Goal: Transaction & Acquisition: Purchase product/service

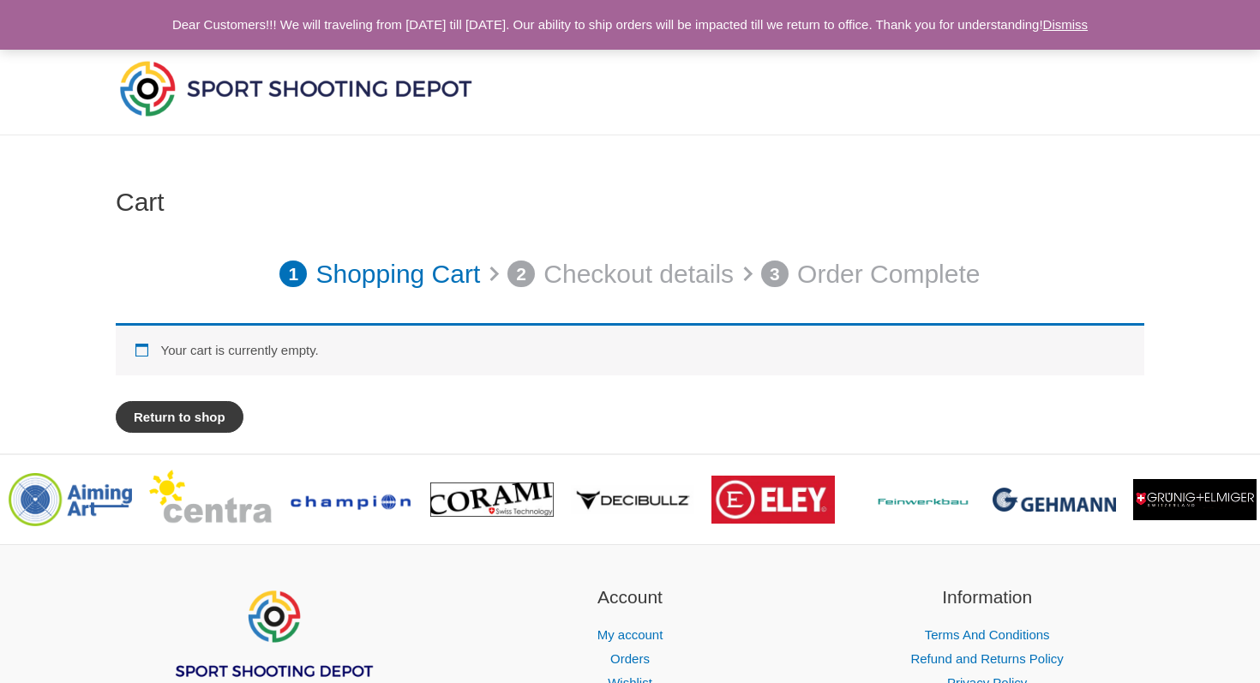
click at [217, 417] on link "Return to shop" at bounding box center [180, 417] width 128 height 32
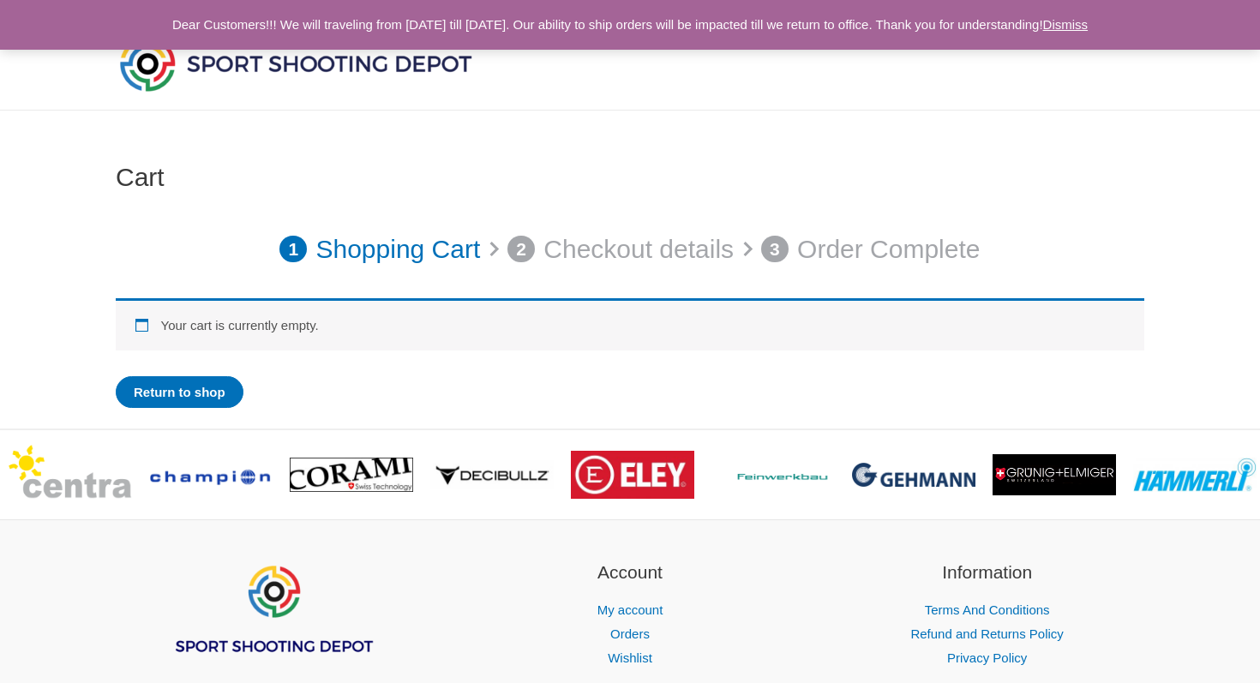
scroll to position [31, 0]
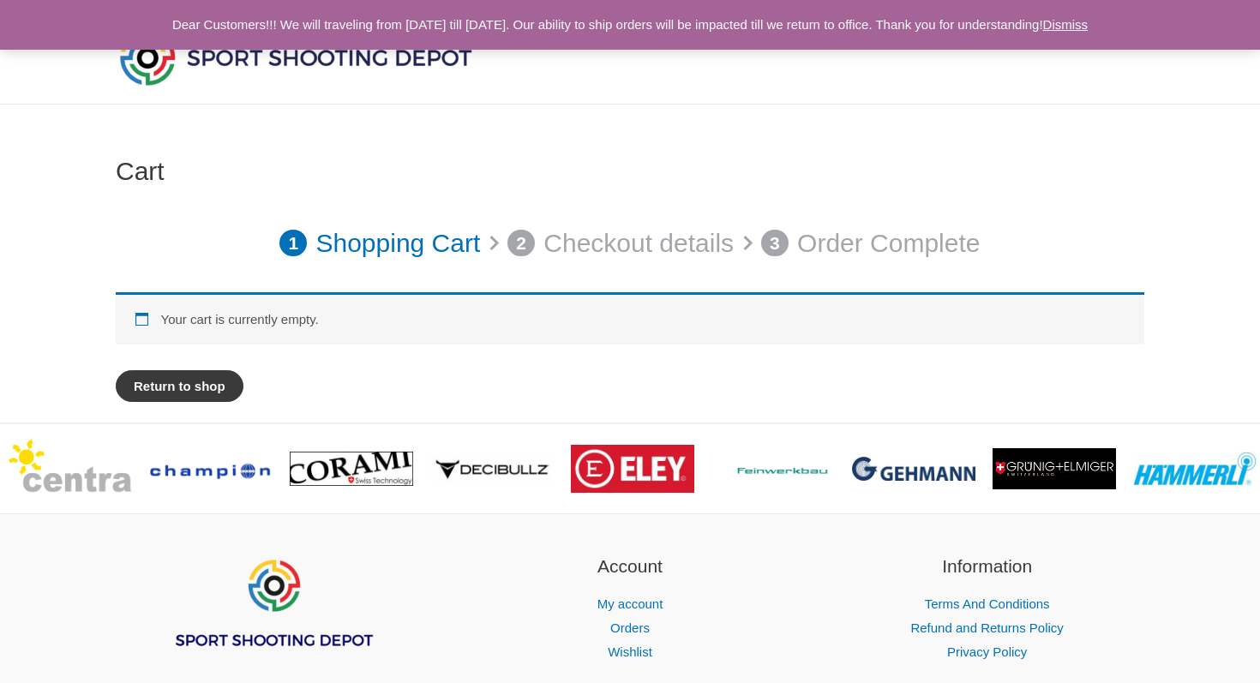
click at [189, 380] on link "Return to shop" at bounding box center [180, 386] width 128 height 32
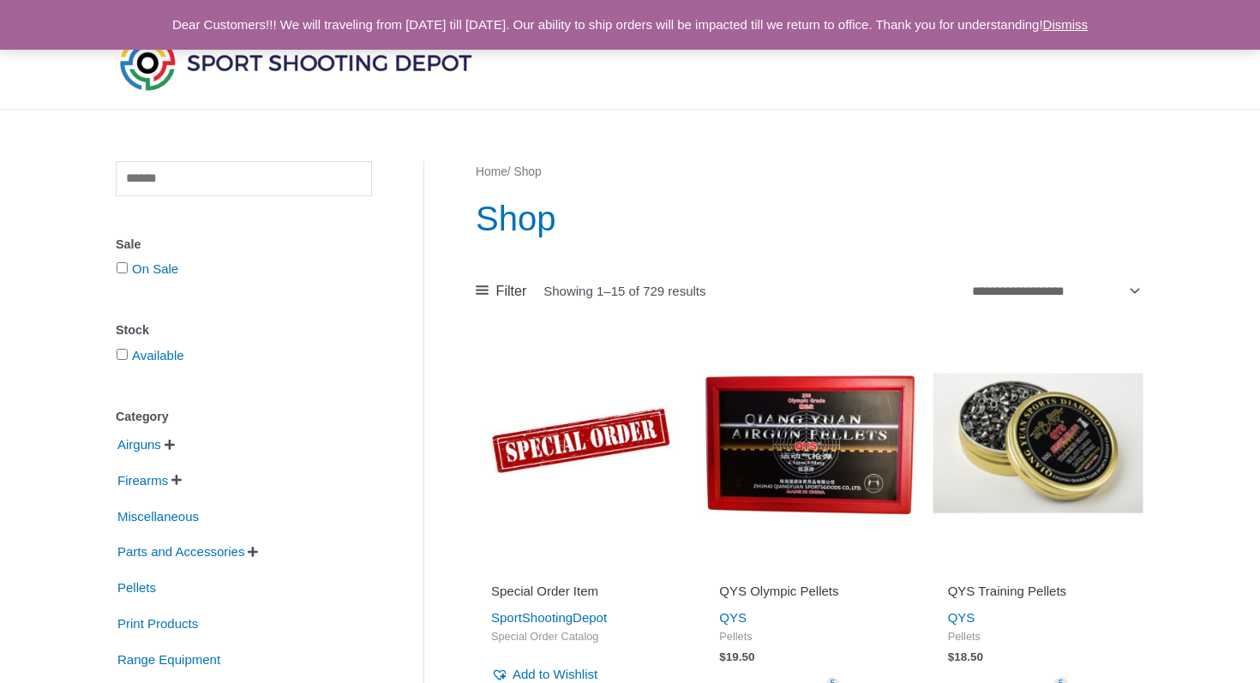
scroll to position [39, 0]
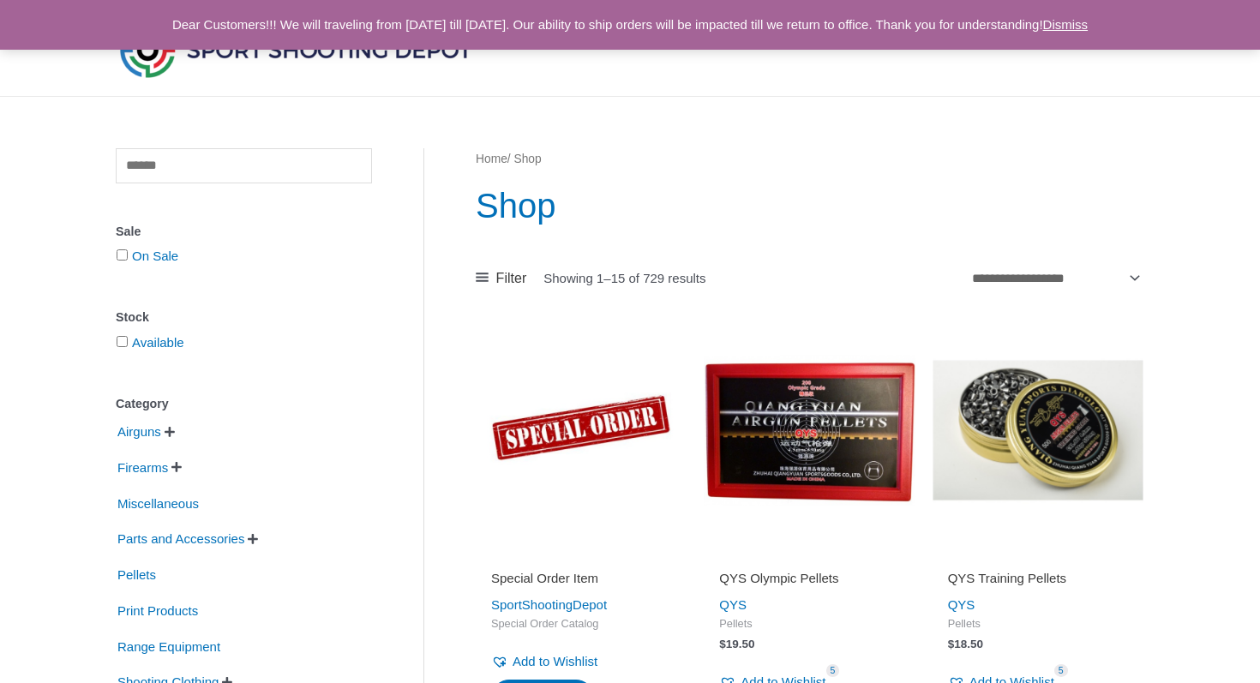
click at [175, 432] on span "" at bounding box center [170, 432] width 10 height 12
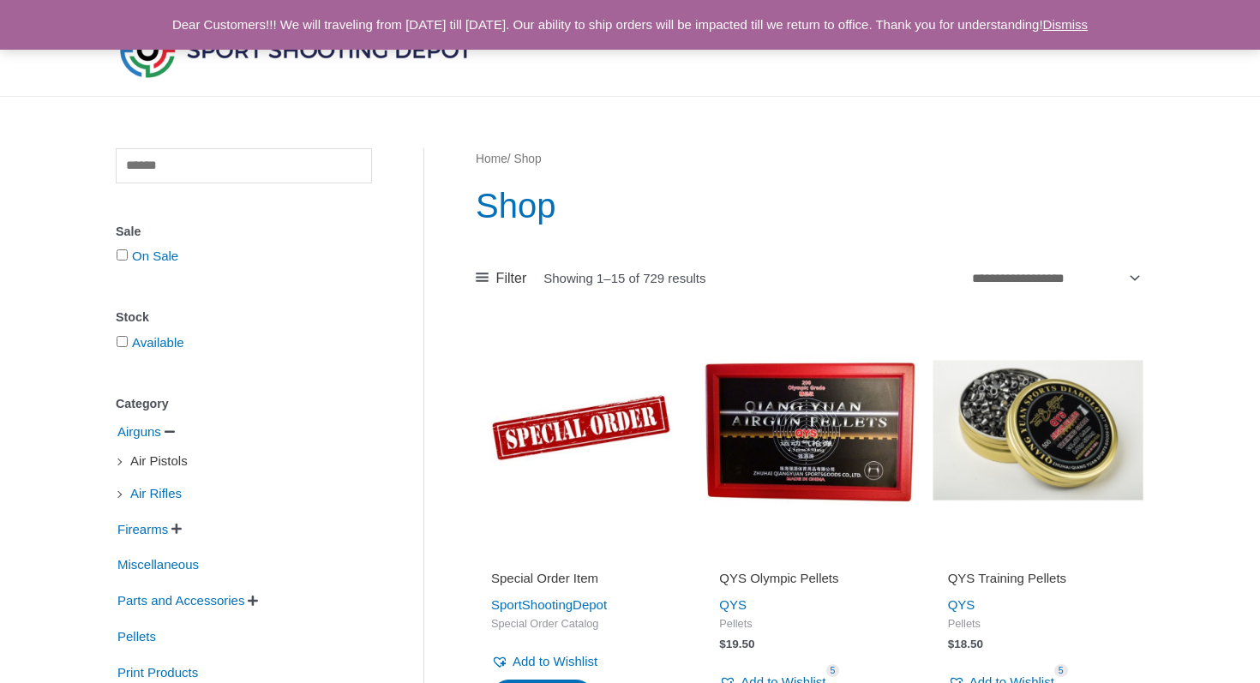
click at [133, 465] on span "Air Pistols" at bounding box center [159, 461] width 61 height 29
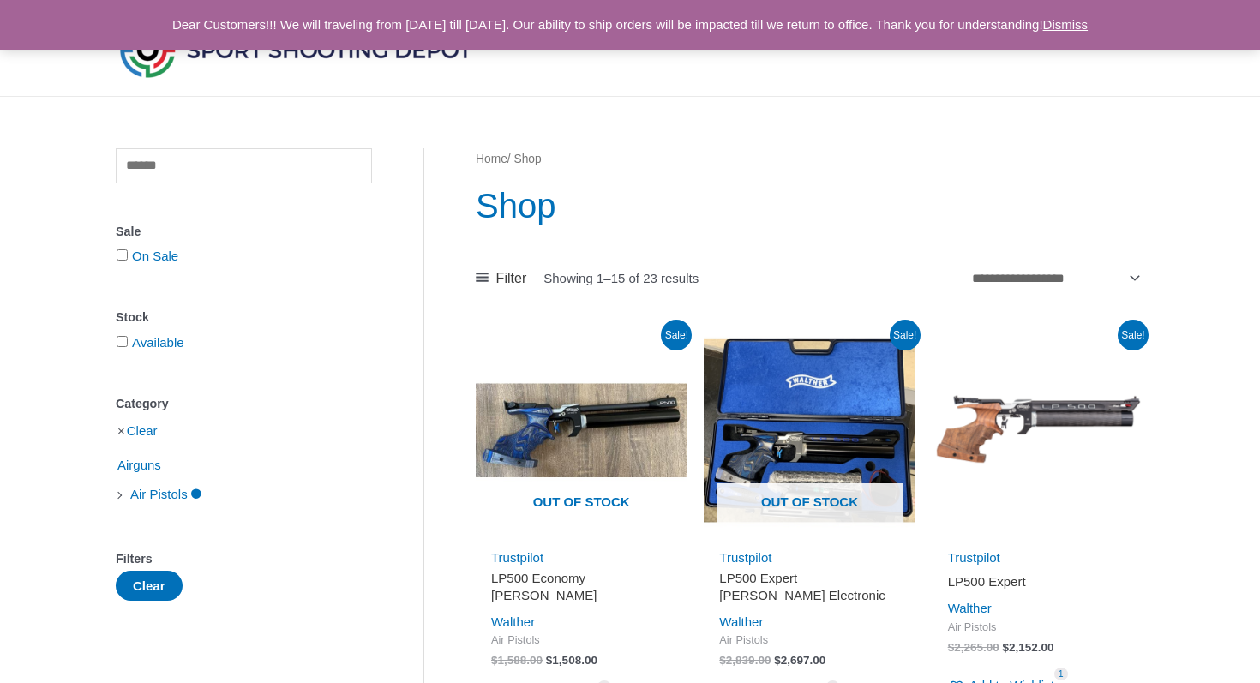
click at [122, 494] on li "Air Pistols" at bounding box center [244, 494] width 256 height 29
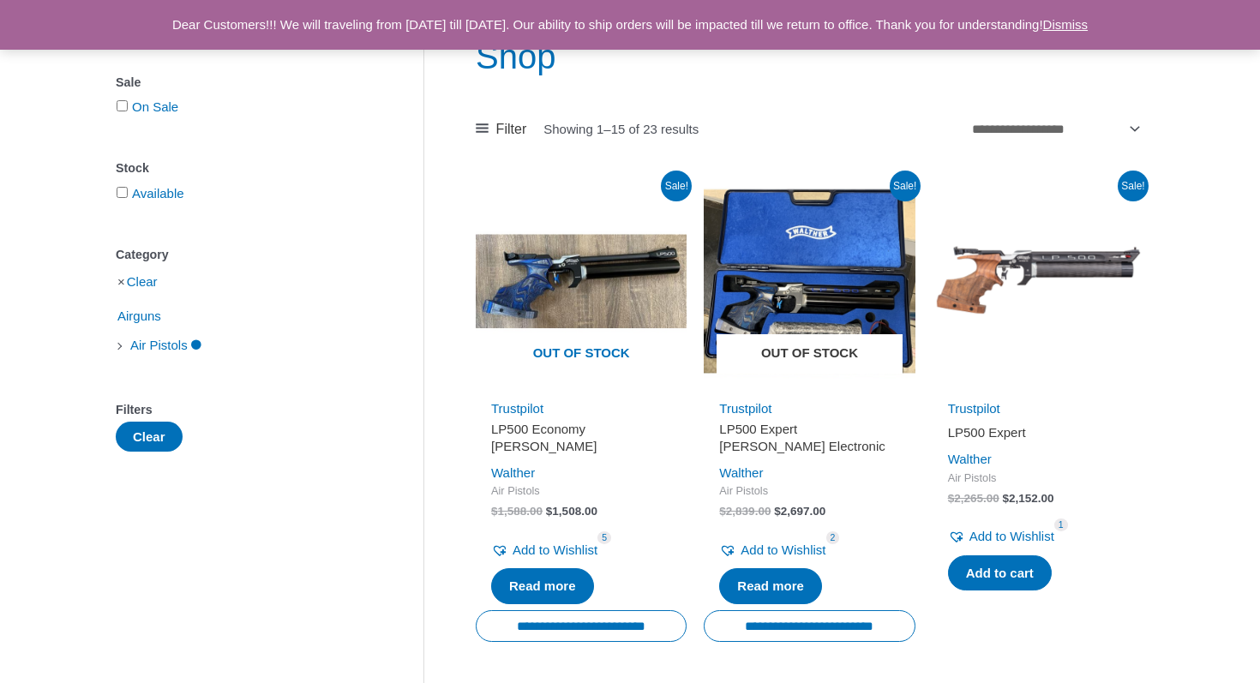
scroll to position [189, 0]
click at [802, 326] on img at bounding box center [809, 280] width 211 height 211
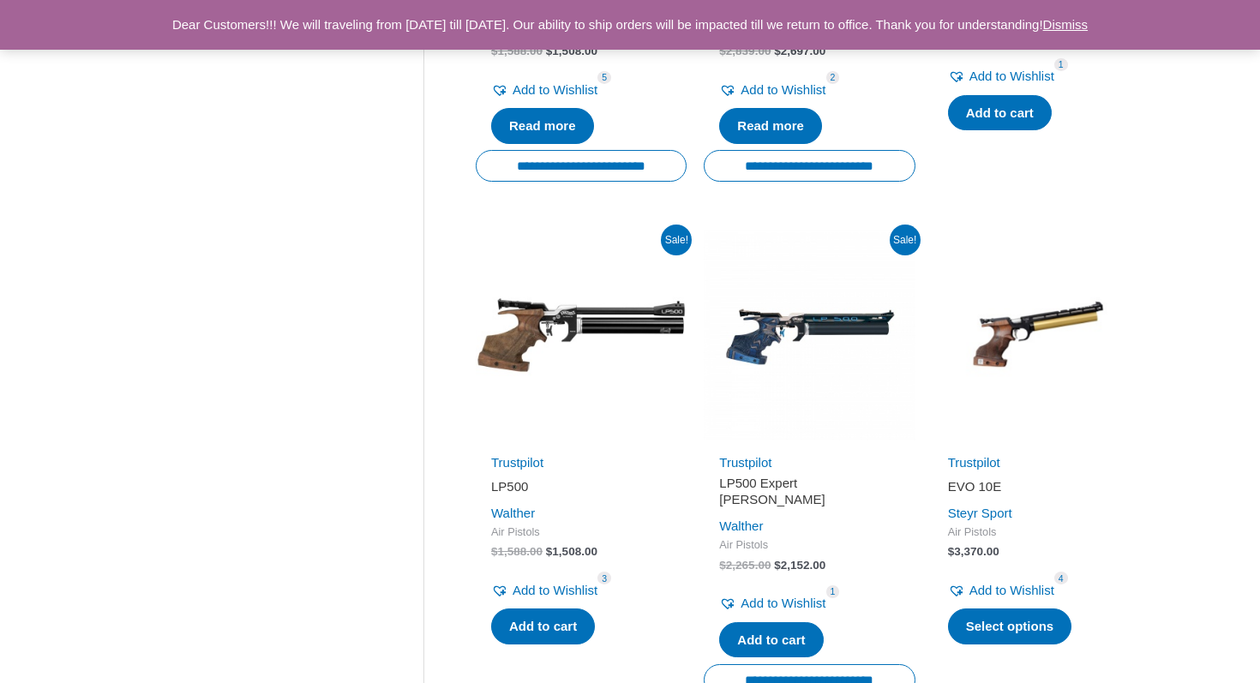
scroll to position [0, 0]
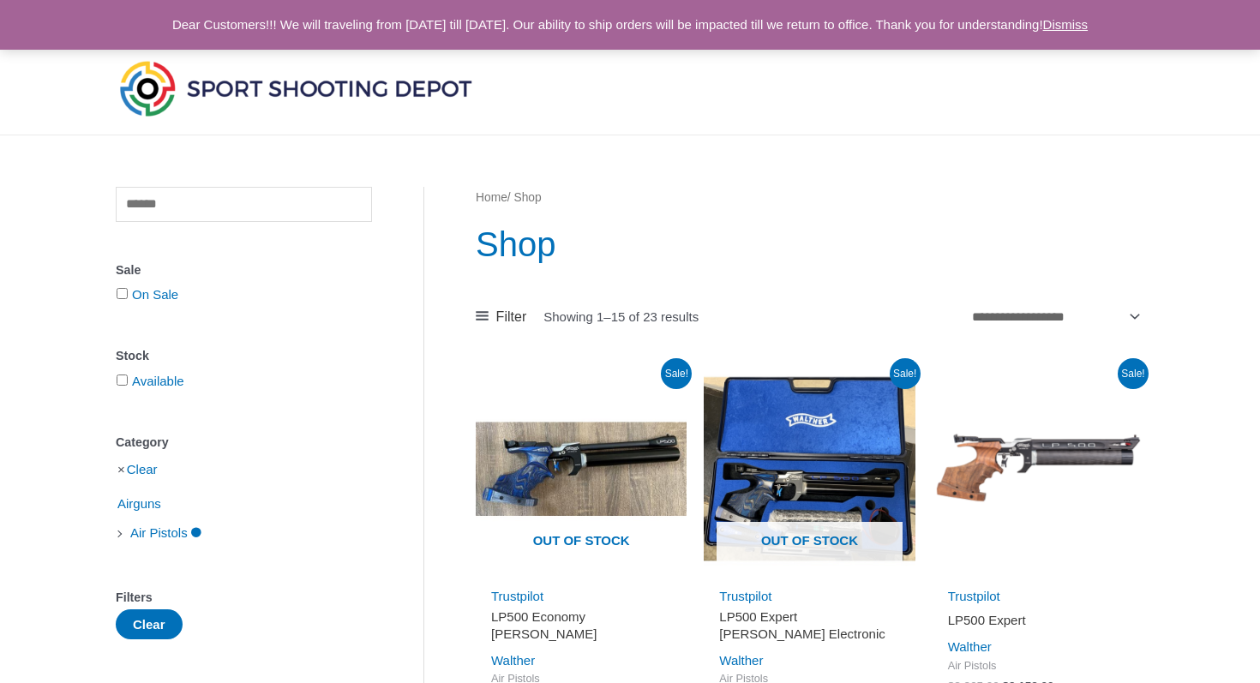
scroll to position [39, 0]
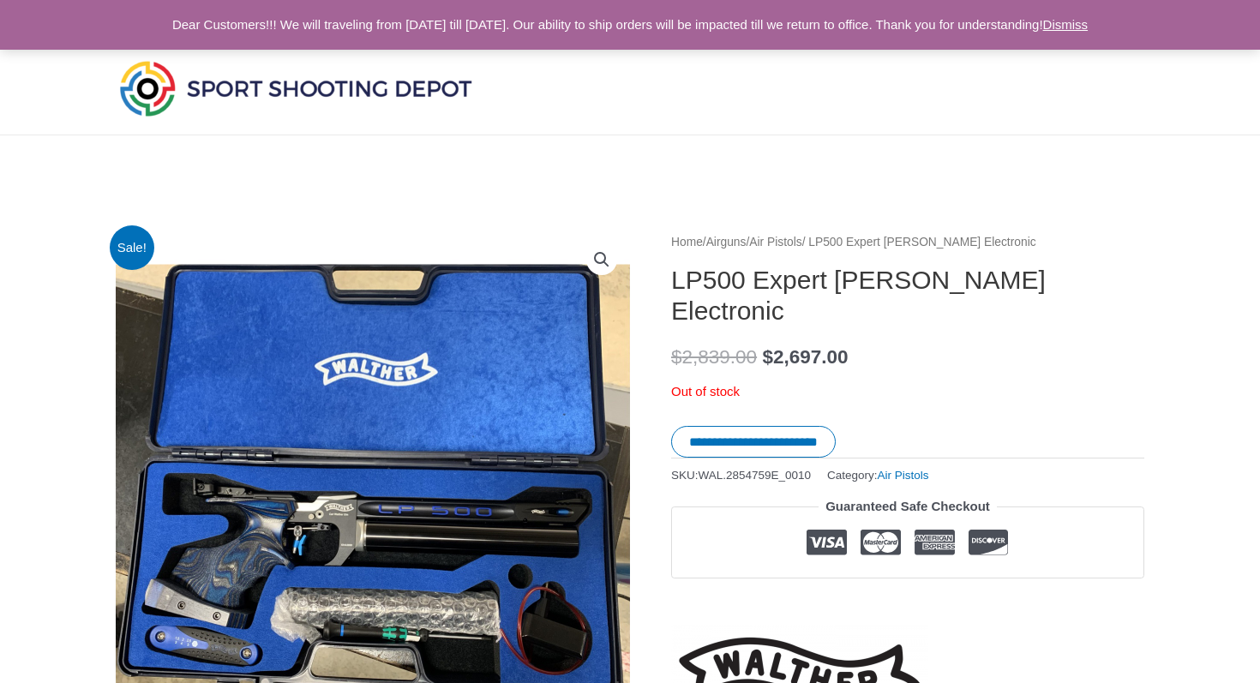
click at [915, 128] on div at bounding box center [985, 89] width 320 height 91
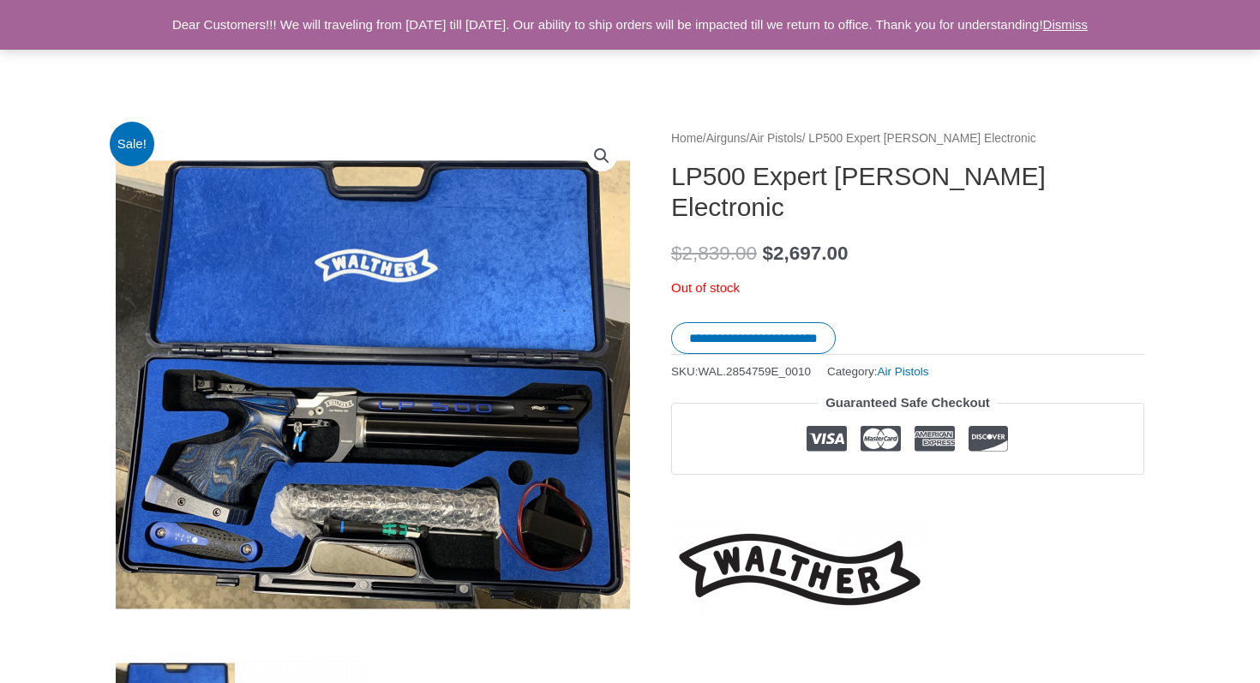
scroll to position [97, 0]
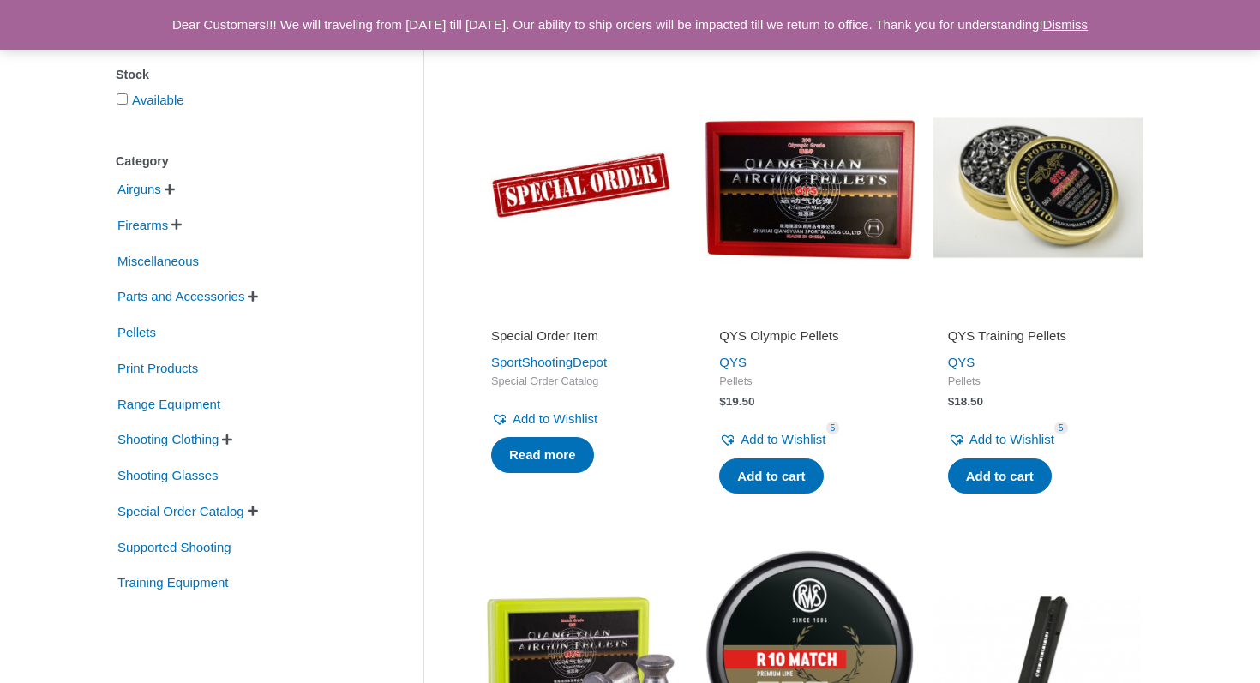
scroll to position [283, 0]
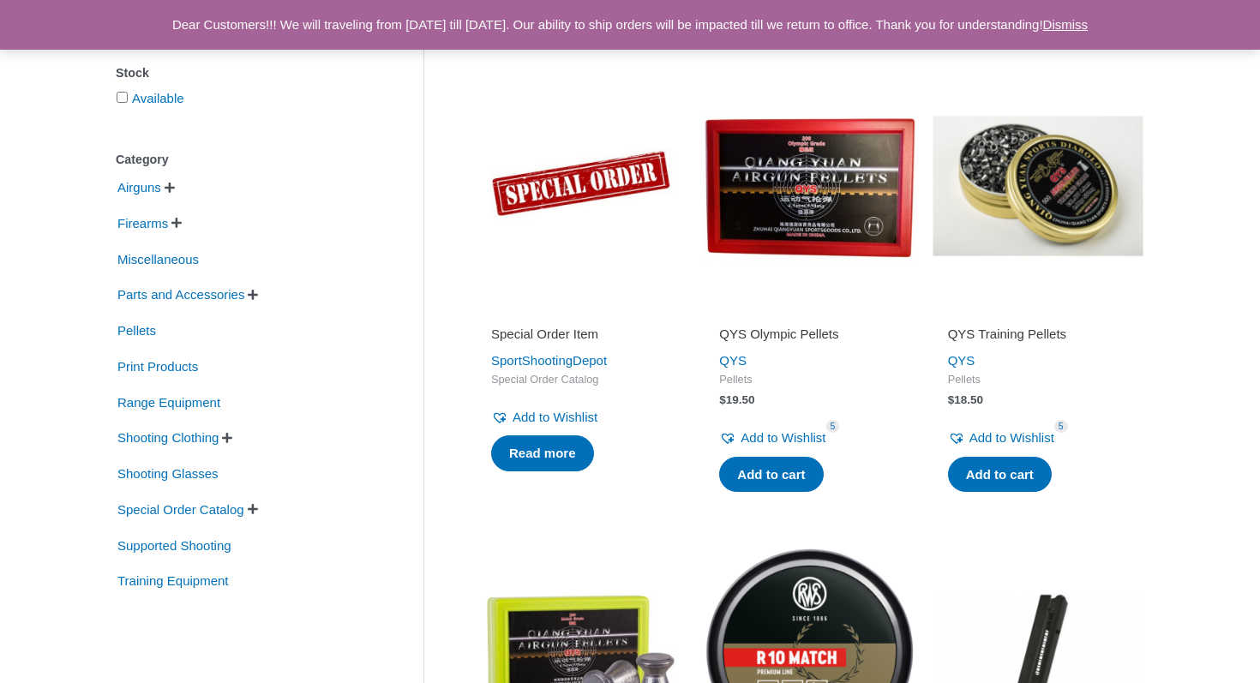
click at [258, 292] on span "" at bounding box center [253, 295] width 10 height 12
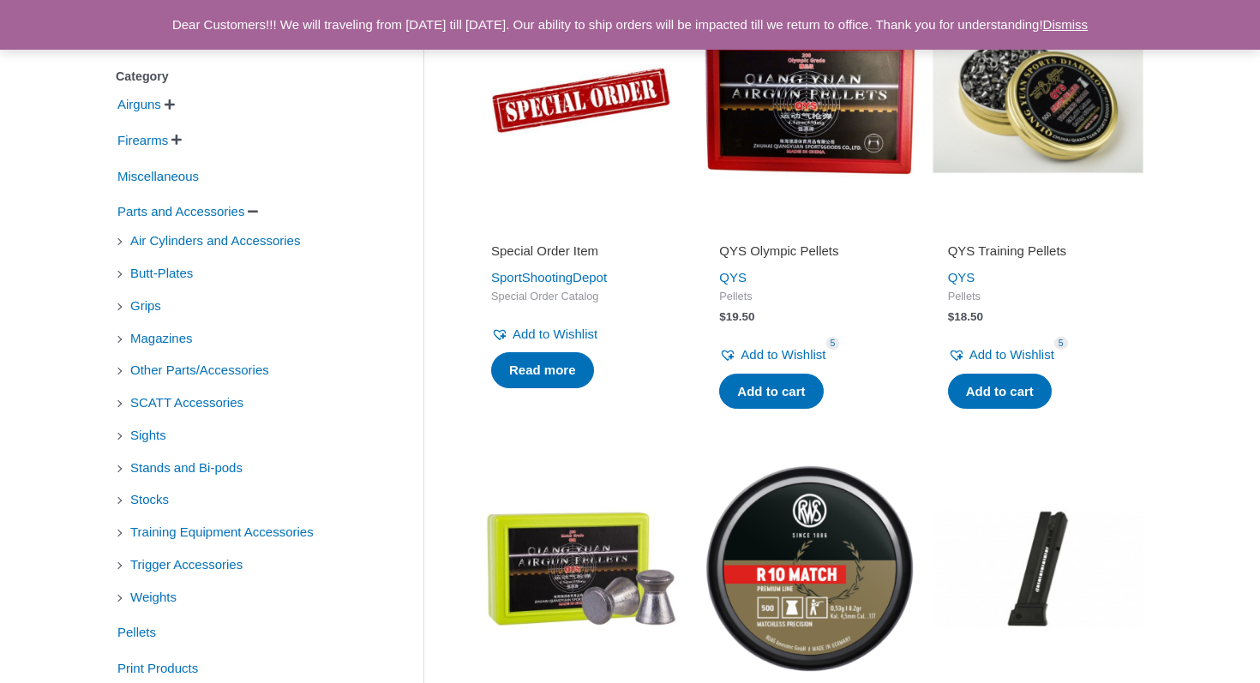
scroll to position [369, 0]
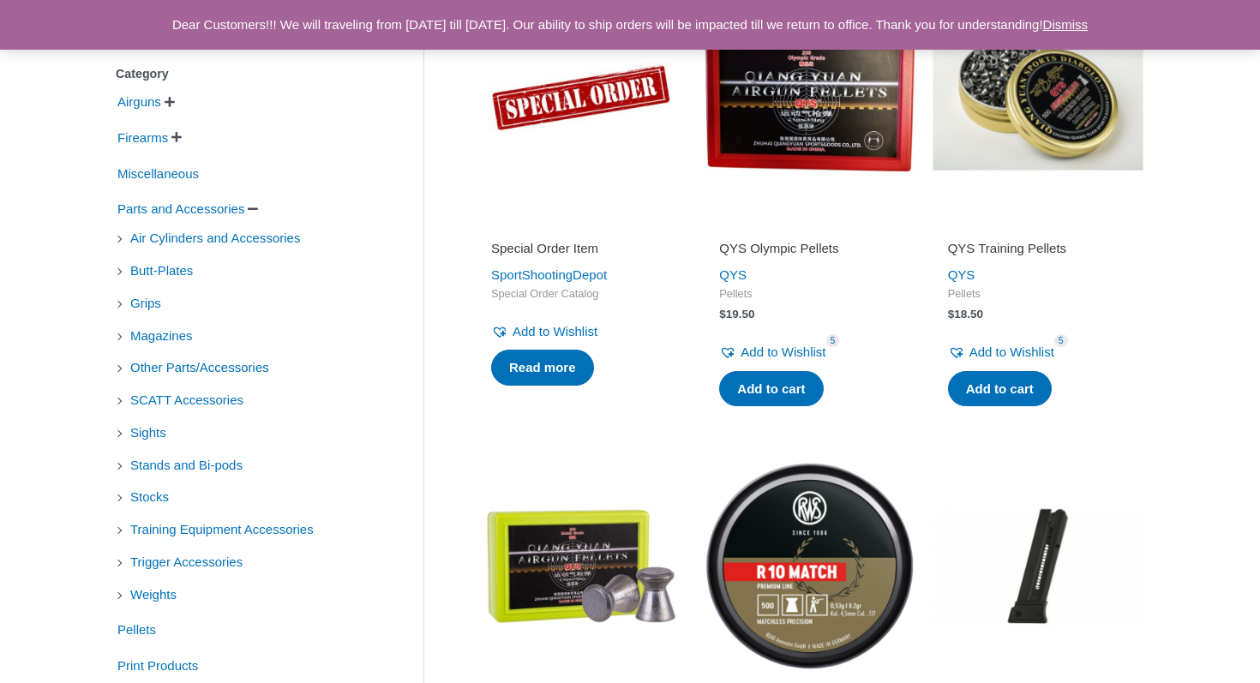
click at [123, 306] on li "Grips" at bounding box center [244, 303] width 256 height 29
click at [122, 303] on li "Grips" at bounding box center [244, 303] width 256 height 29
click at [147, 303] on span "Grips" at bounding box center [146, 303] width 34 height 29
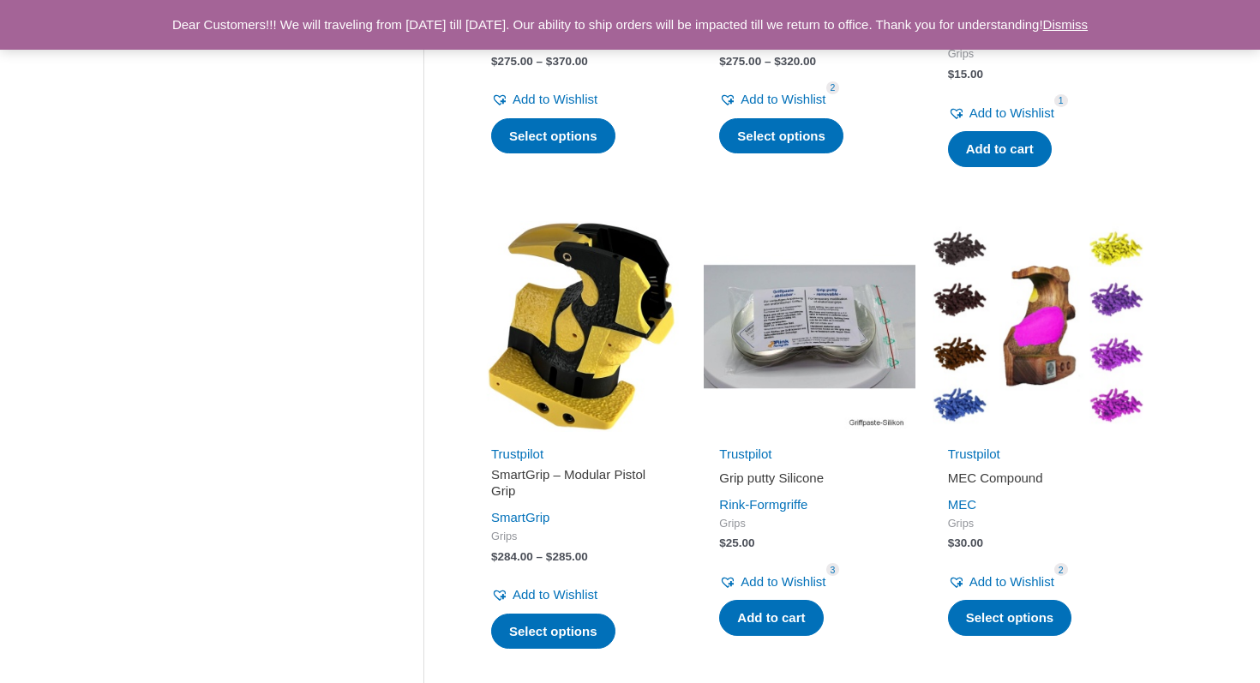
scroll to position [632, 0]
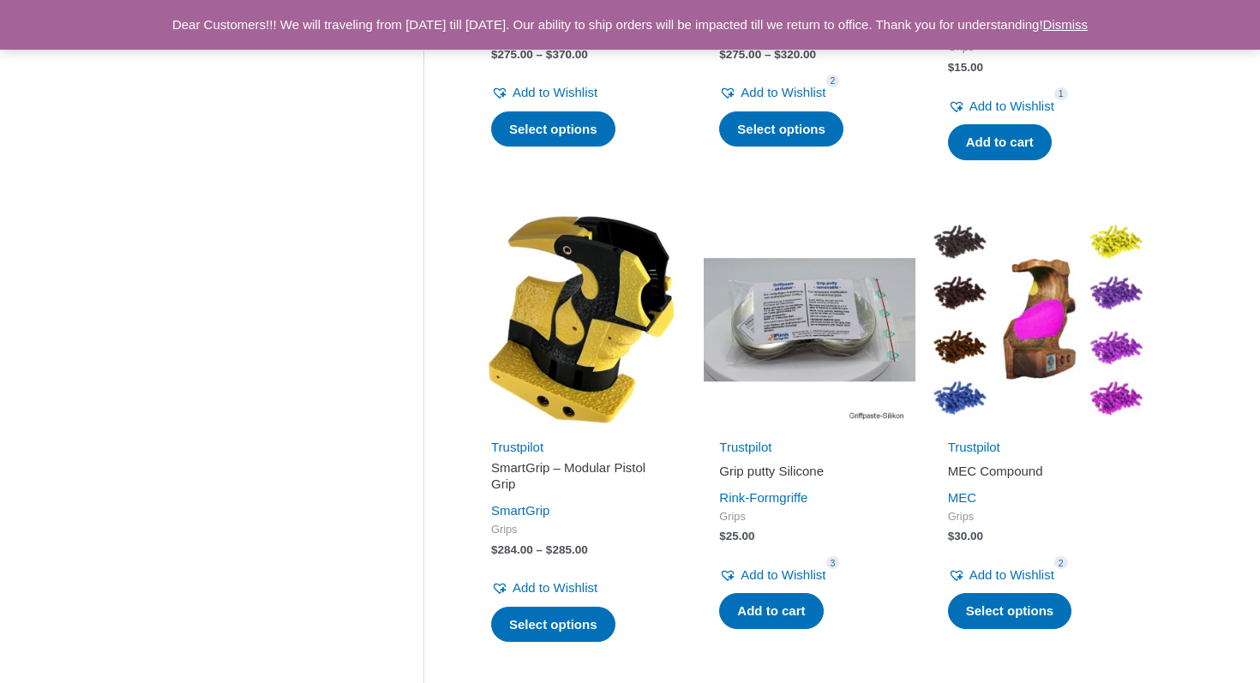
click at [807, 338] on img at bounding box center [809, 319] width 211 height 211
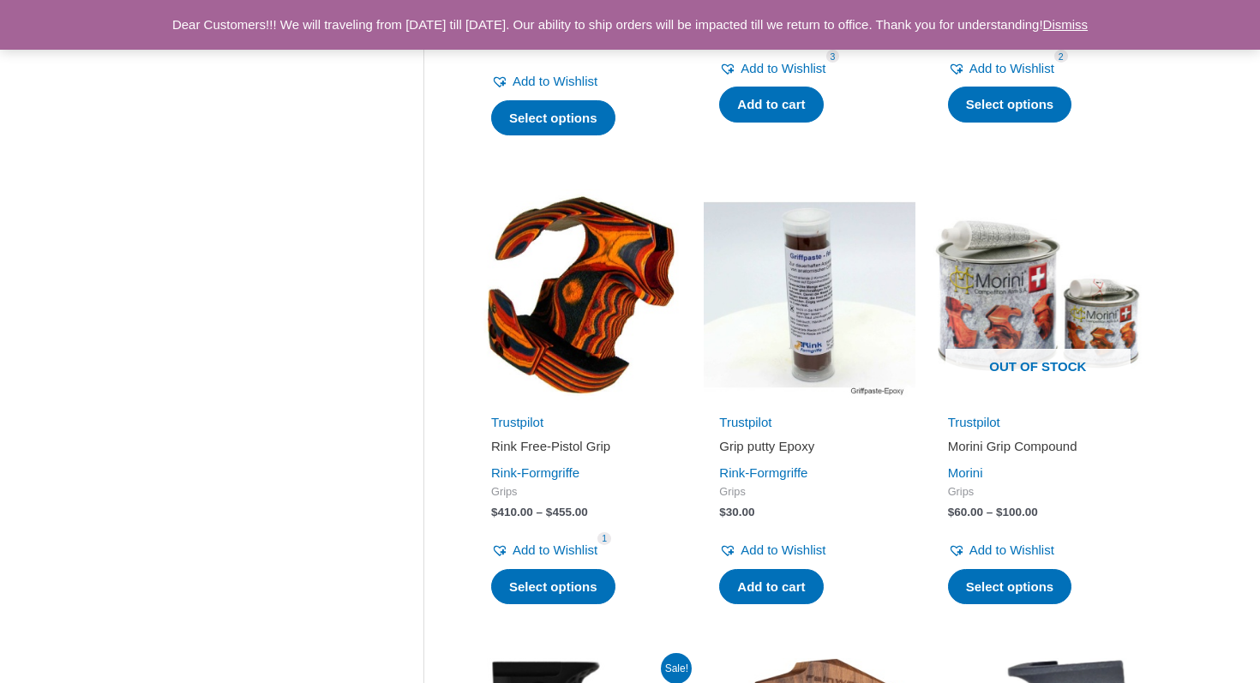
scroll to position [1147, 0]
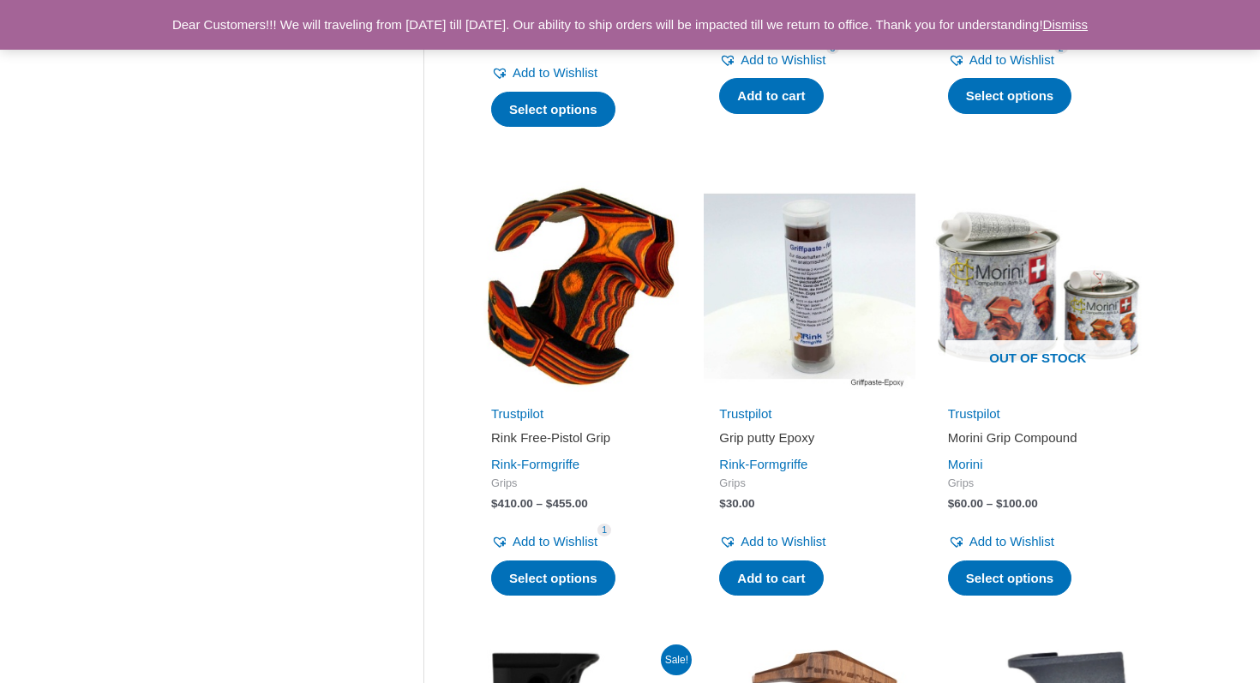
click at [814, 342] on img at bounding box center [809, 286] width 211 height 211
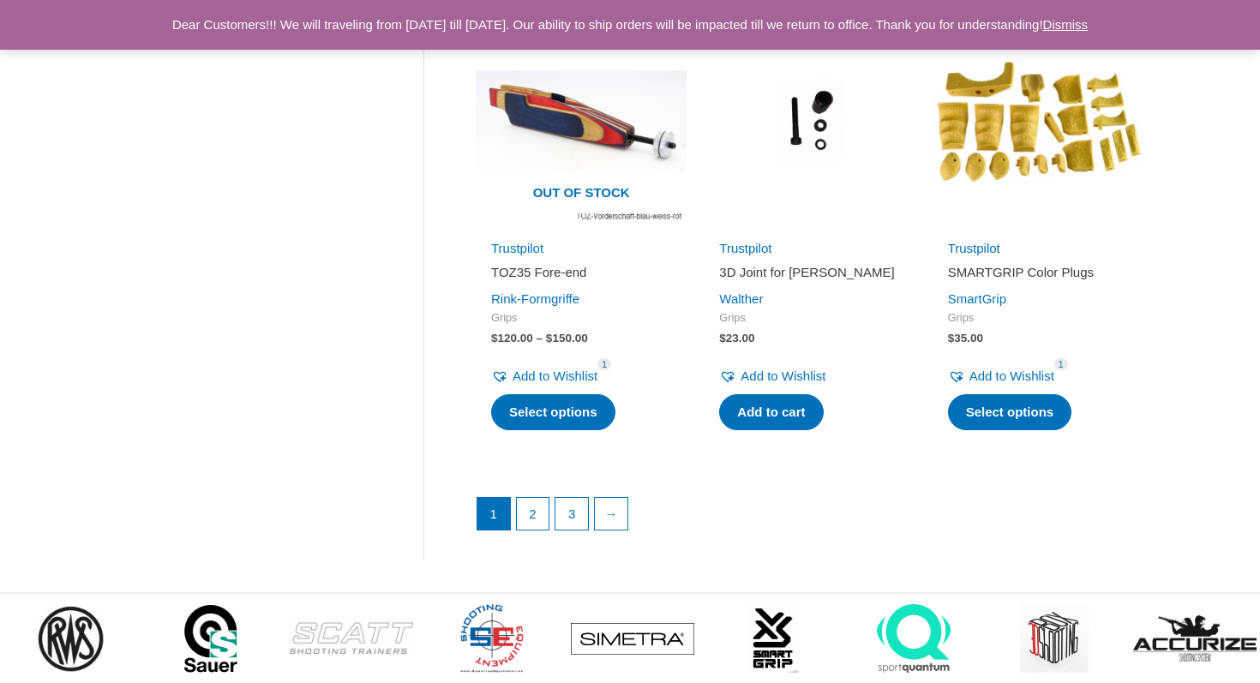
scroll to position [2265, 0]
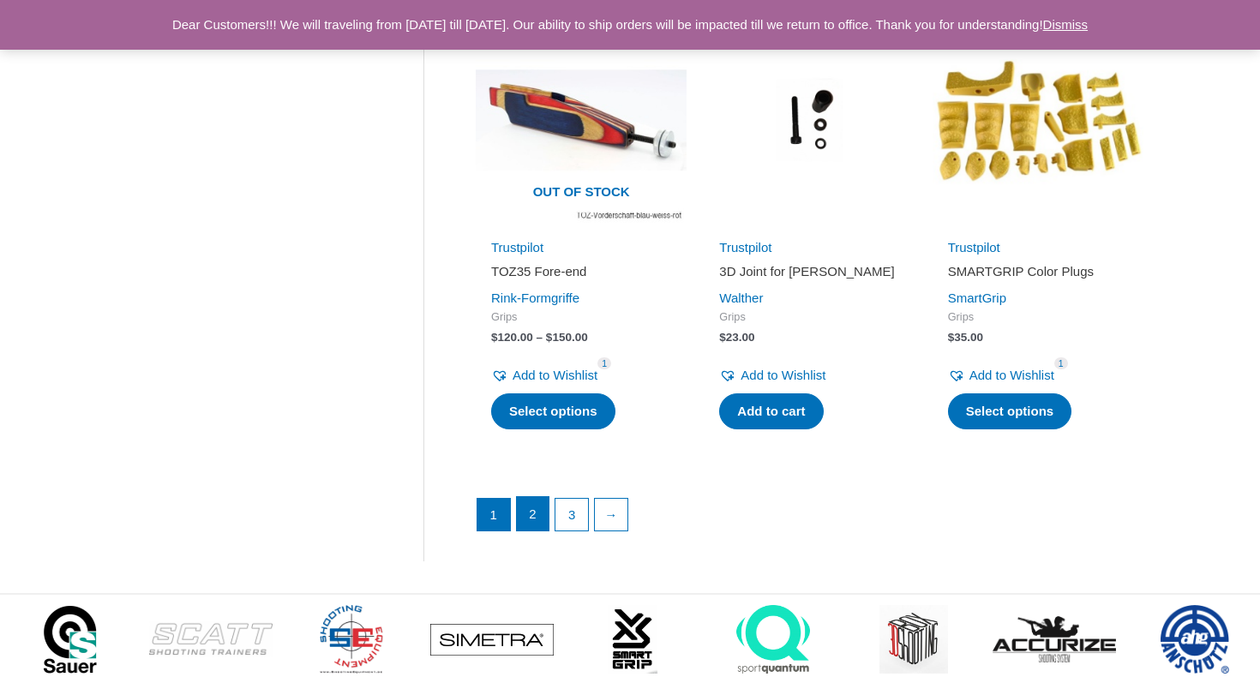
click at [536, 509] on link "2" at bounding box center [533, 514] width 33 height 34
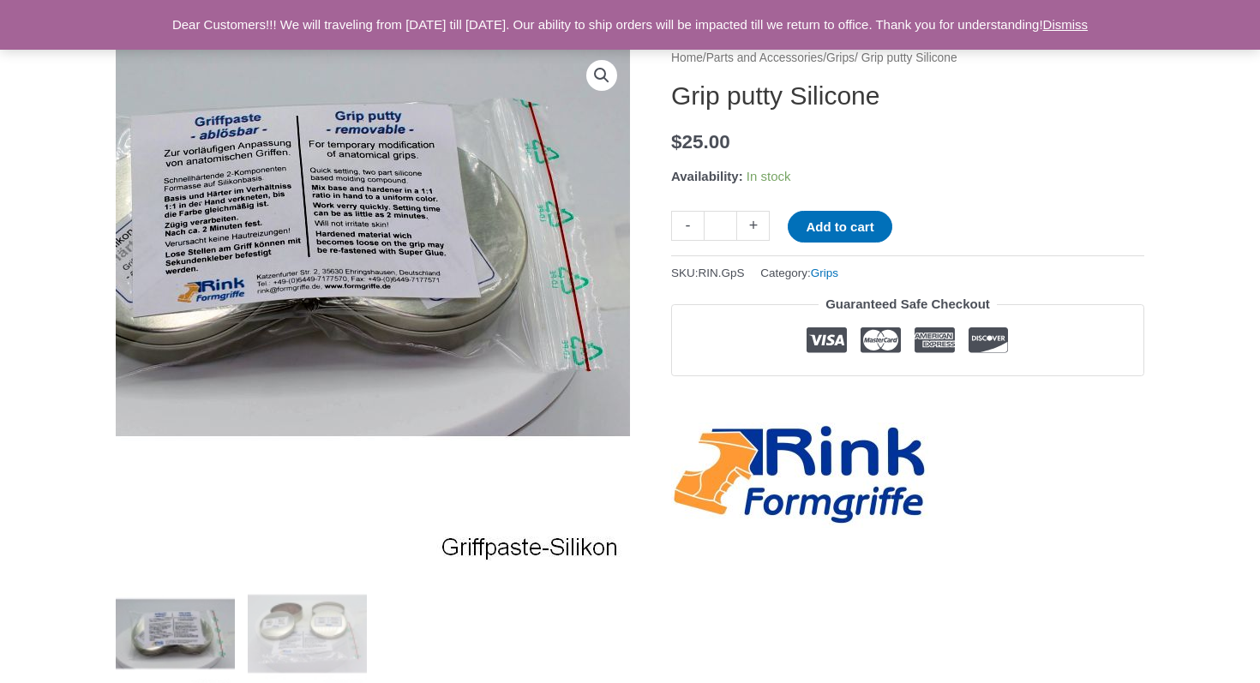
scroll to position [176, 0]
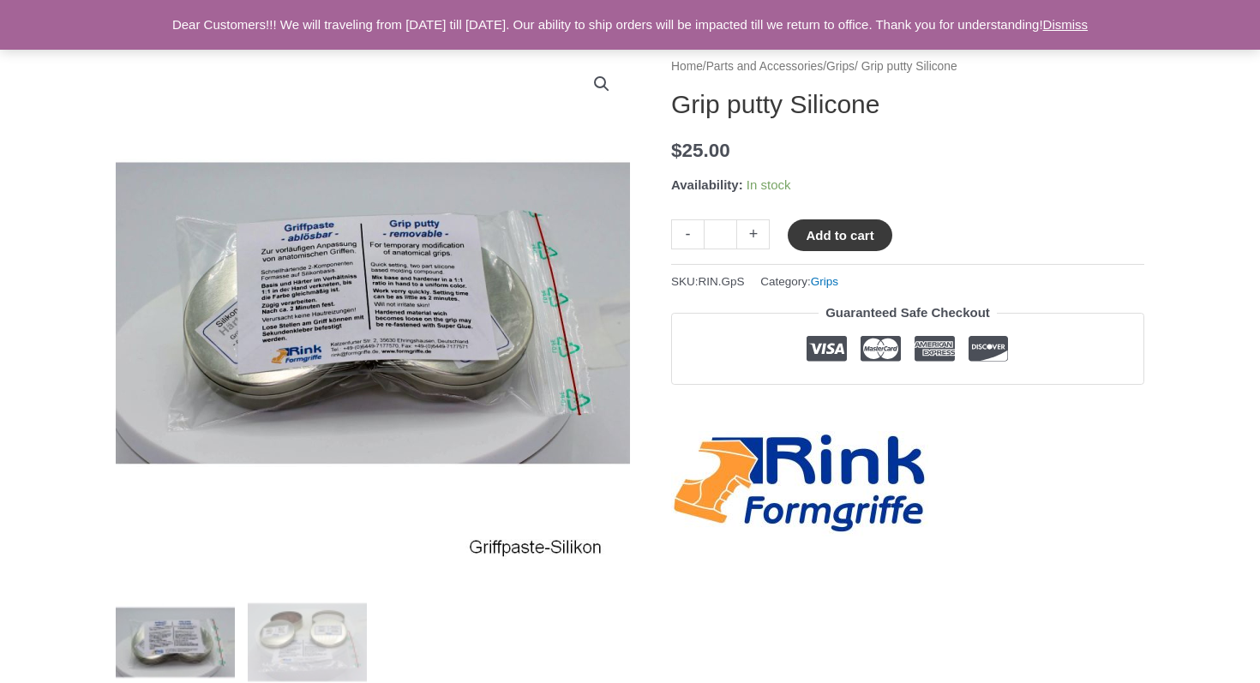
click at [826, 227] on button "Add to cart" at bounding box center [840, 235] width 104 height 32
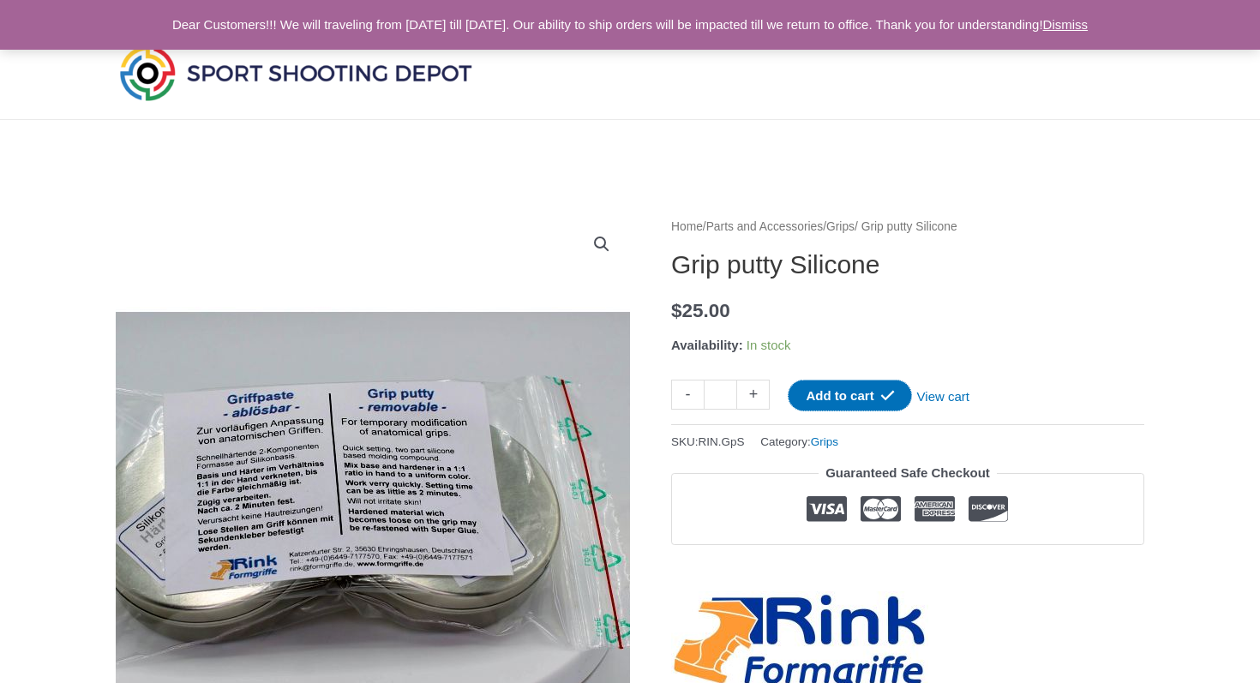
scroll to position [0, 0]
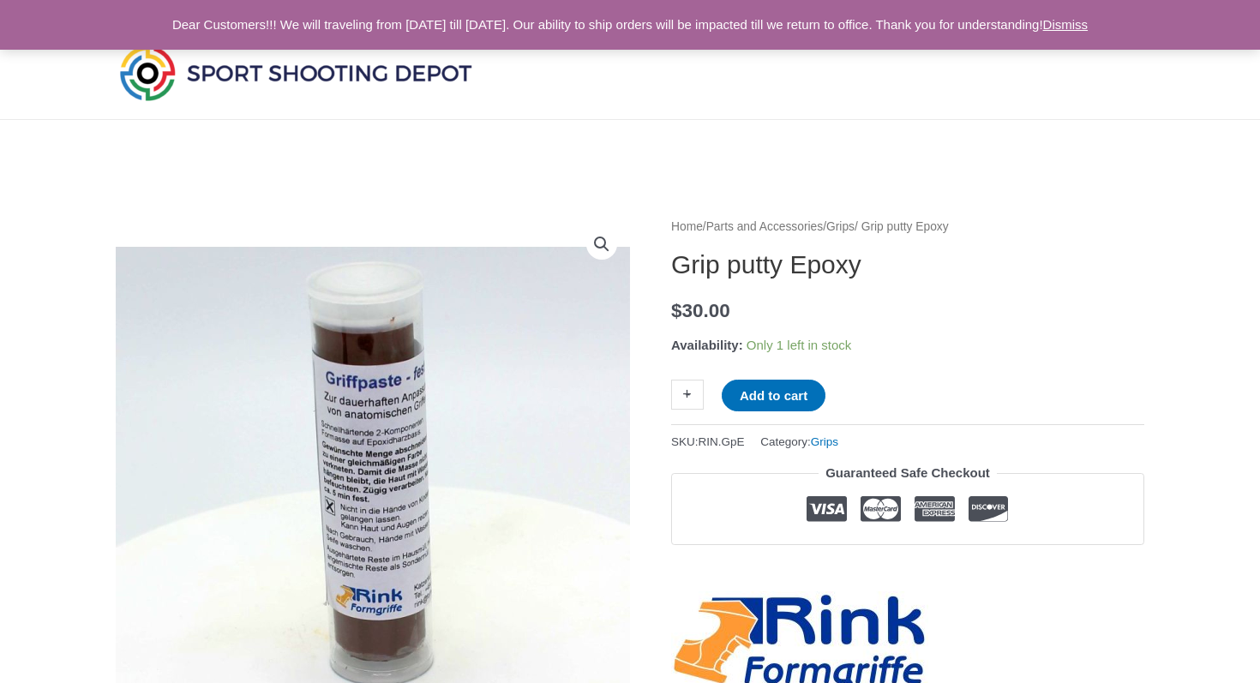
scroll to position [17, 0]
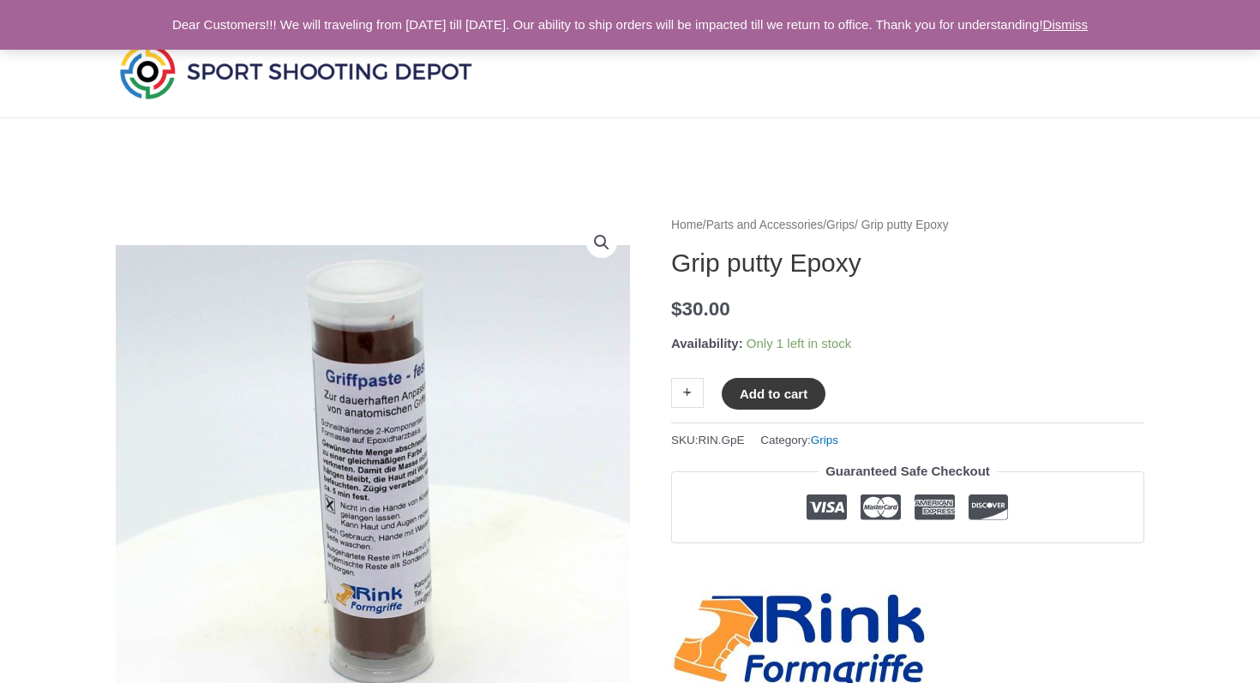
click at [783, 395] on button "Add to cart" at bounding box center [774, 394] width 104 height 32
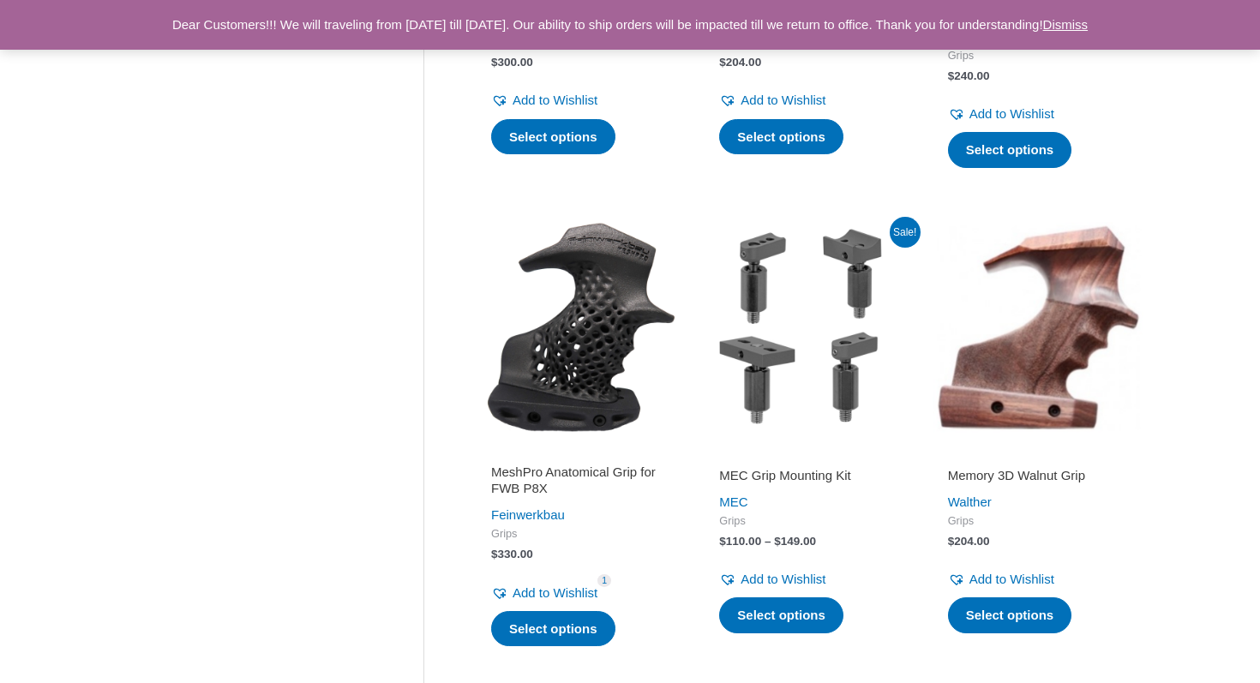
scroll to position [619, 0]
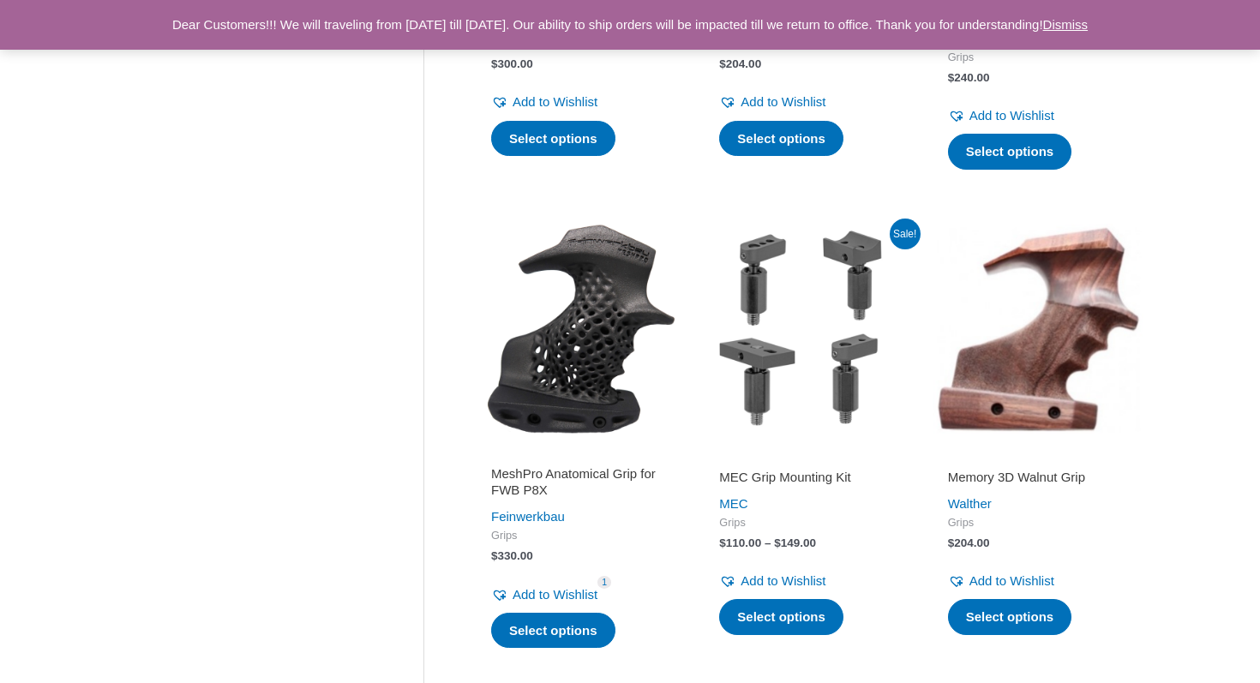
click at [597, 349] on img at bounding box center [581, 329] width 211 height 211
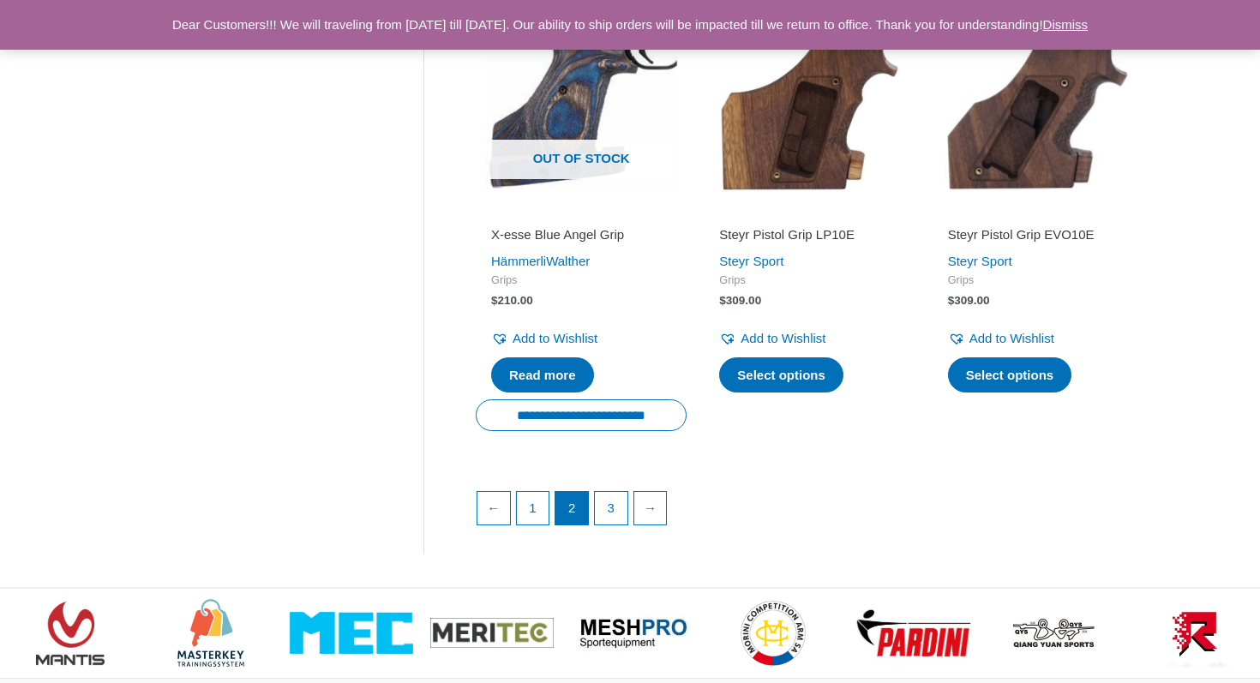
scroll to position [2302, 0]
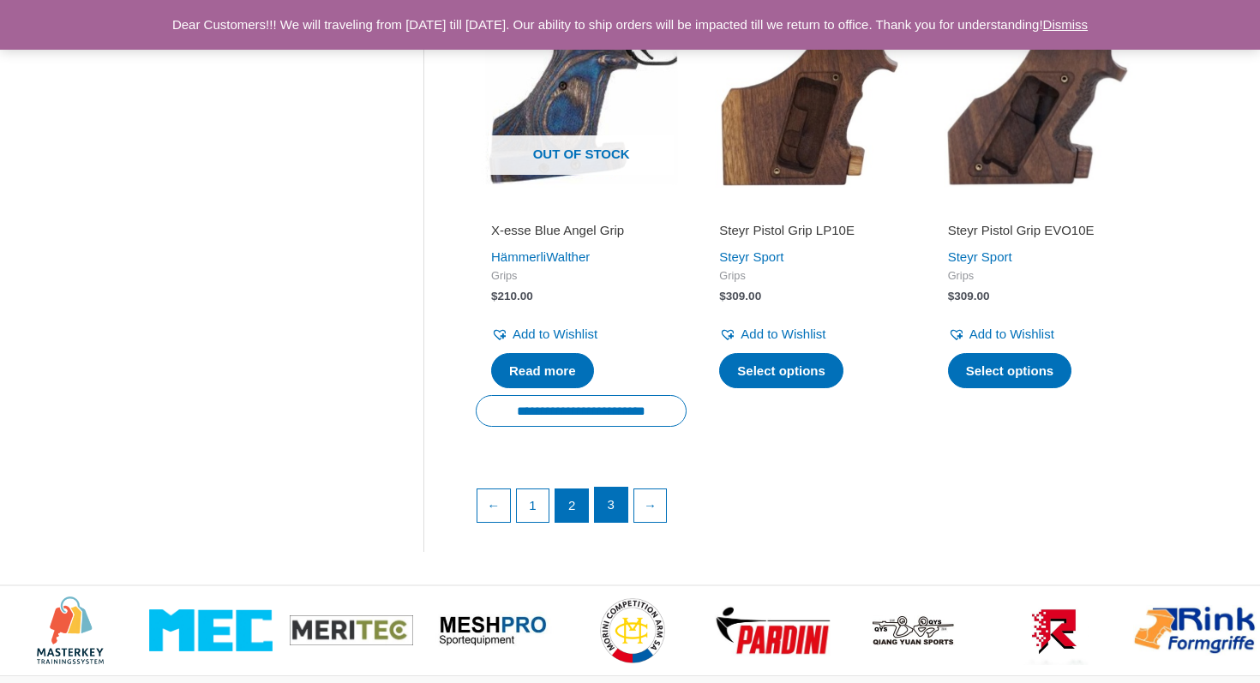
click at [603, 505] on link "3" at bounding box center [611, 505] width 33 height 34
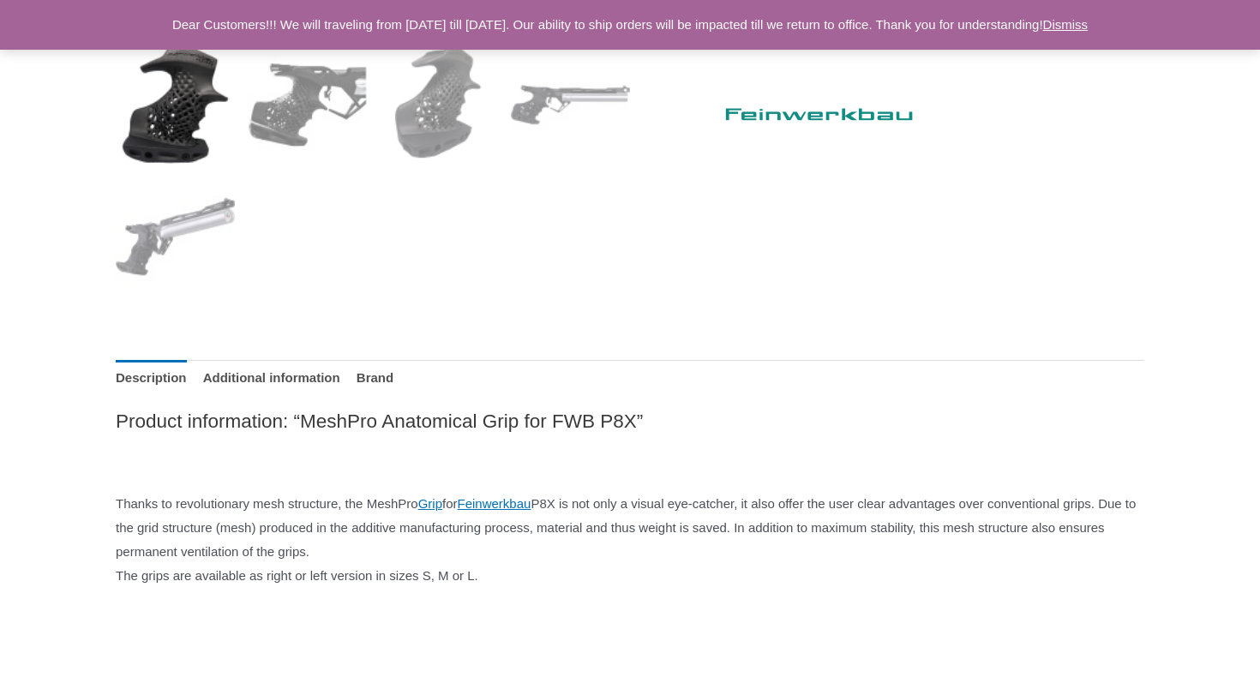
scroll to position [723, 0]
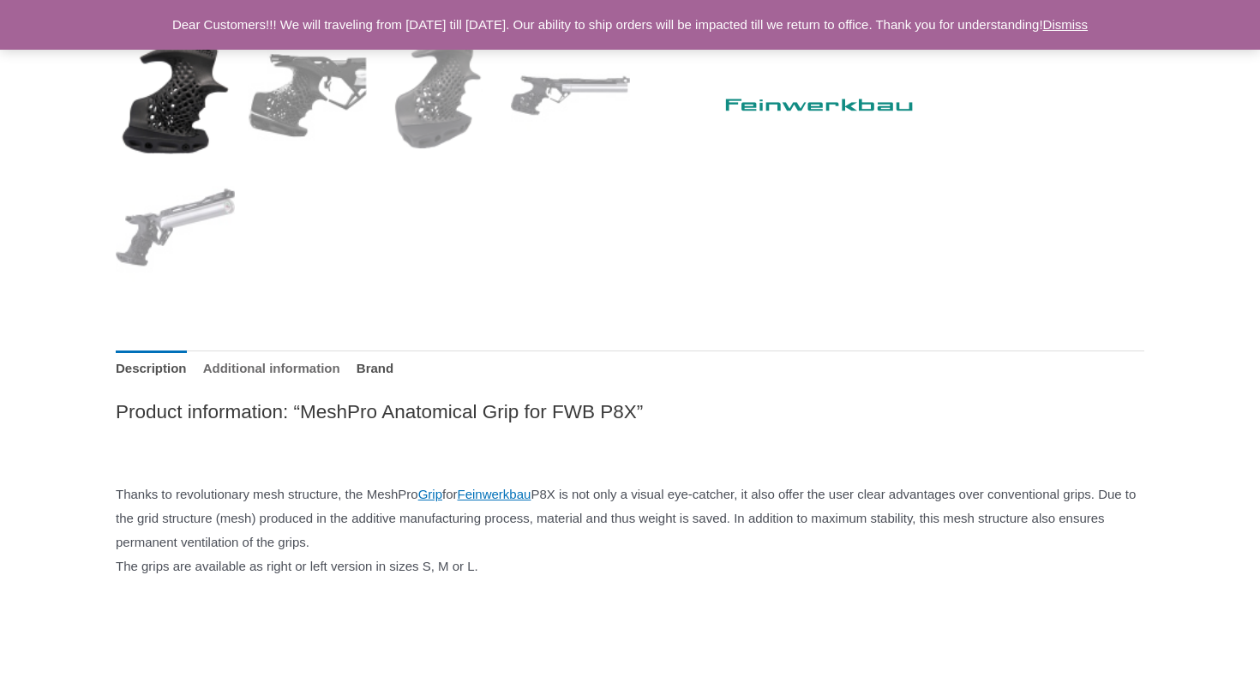
click at [340, 373] on link "Additional information" at bounding box center [271, 369] width 137 height 37
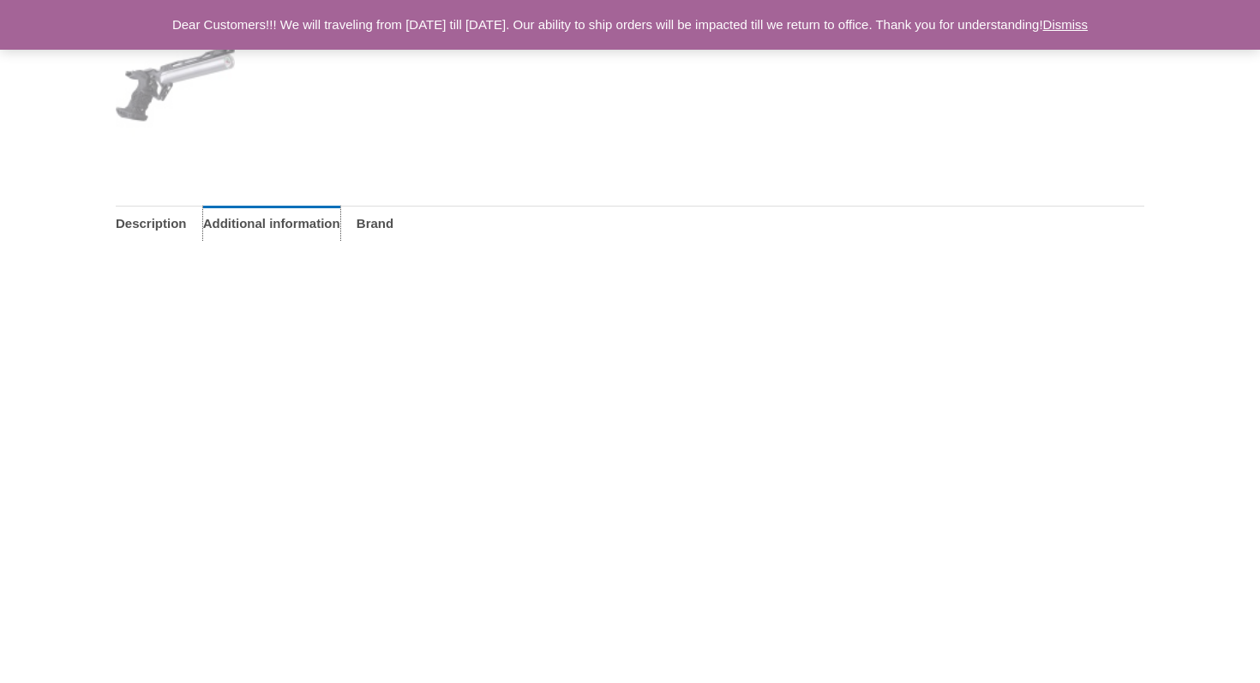
scroll to position [858, 0]
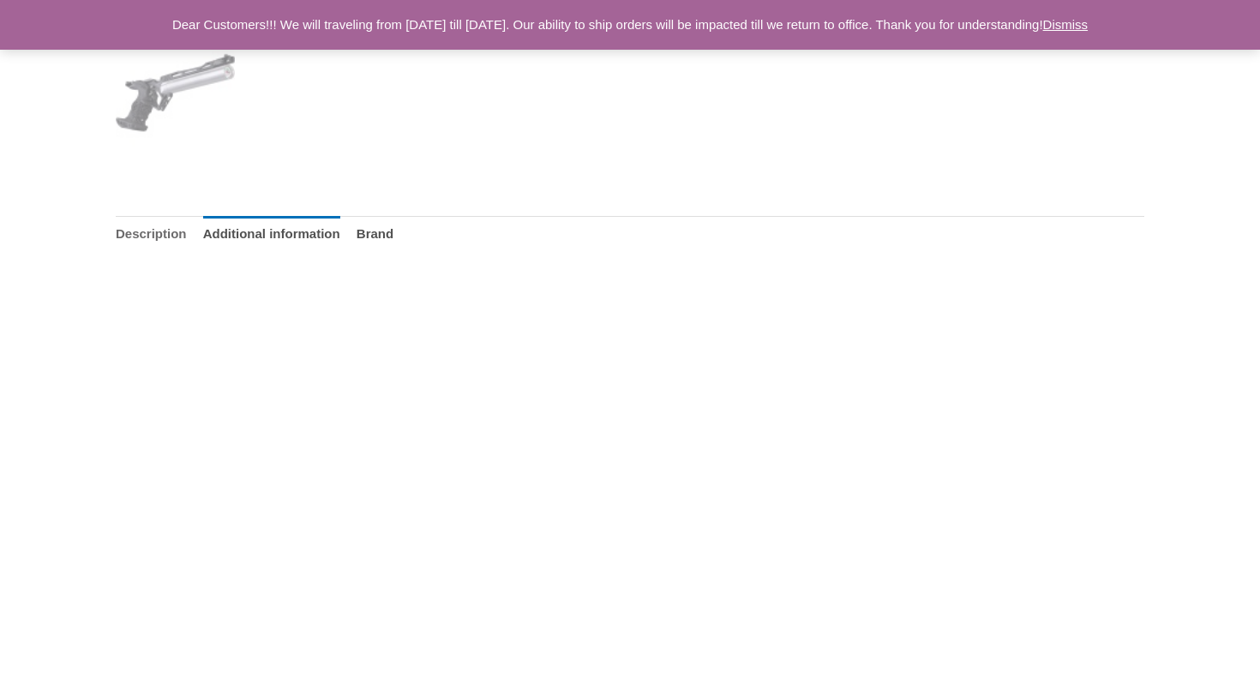
click at [178, 239] on link "Description" at bounding box center [151, 234] width 71 height 37
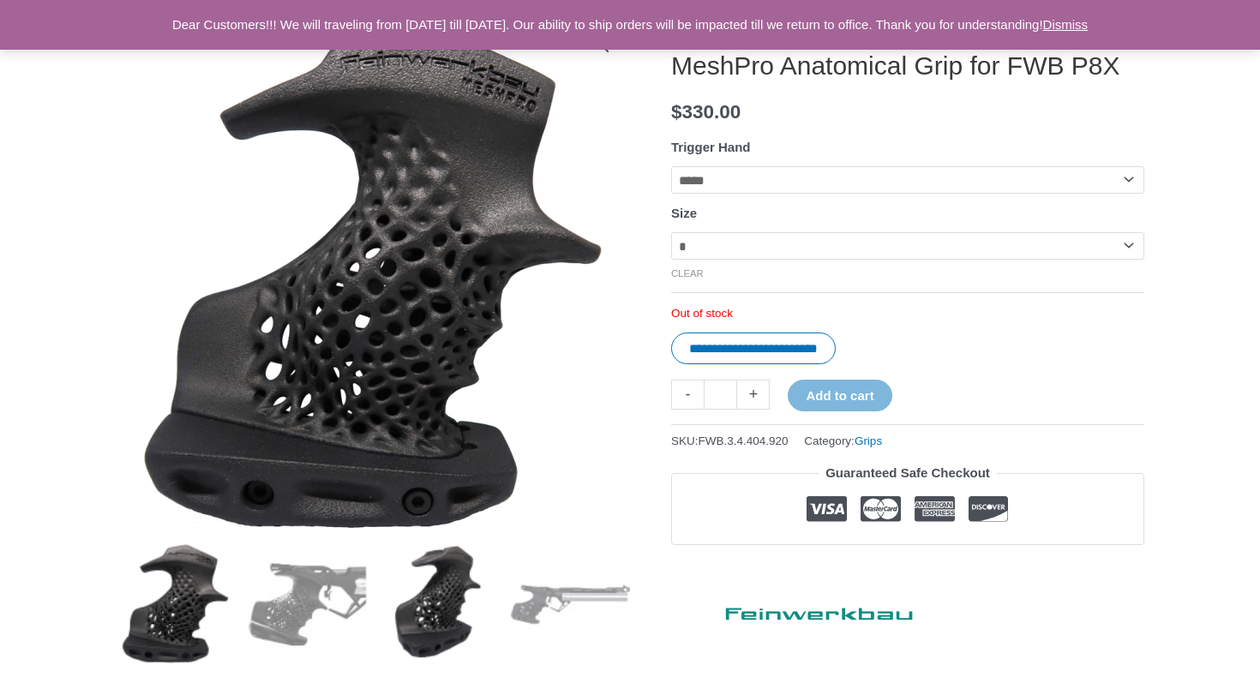
scroll to position [203, 0]
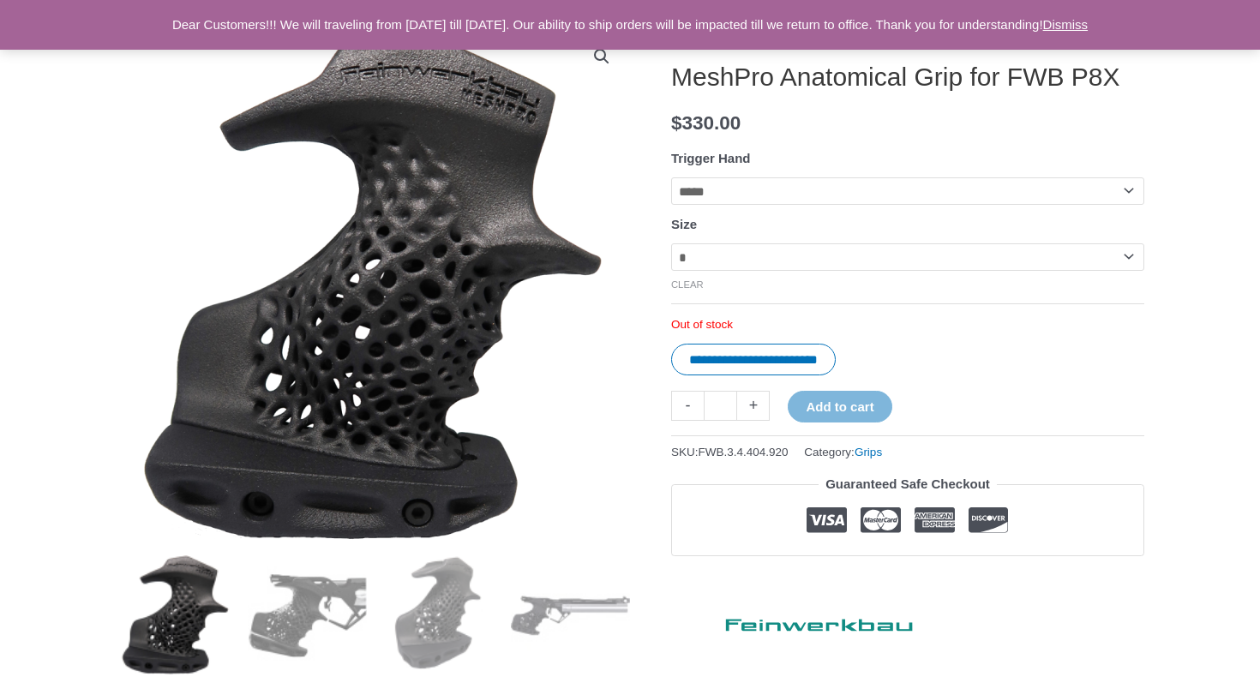
click at [760, 271] on select "**********" at bounding box center [907, 256] width 473 height 27
click at [671, 271] on select "**********" at bounding box center [907, 256] width 473 height 27
select select "*"
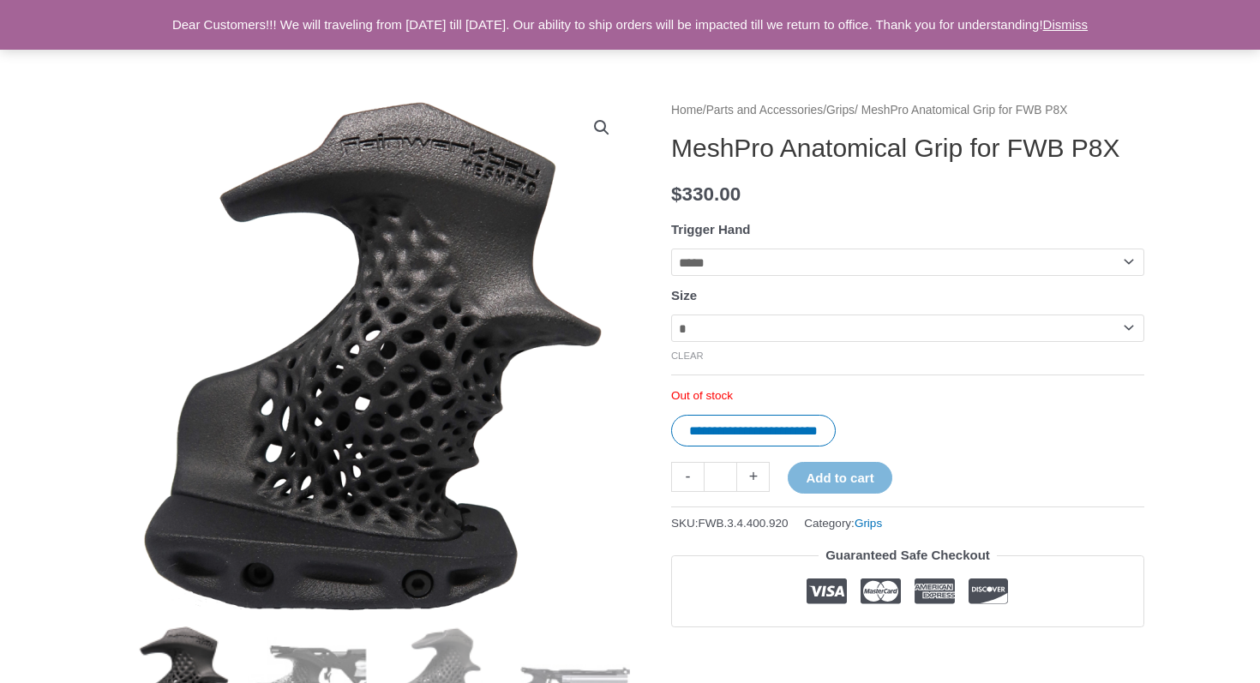
scroll to position [0, 0]
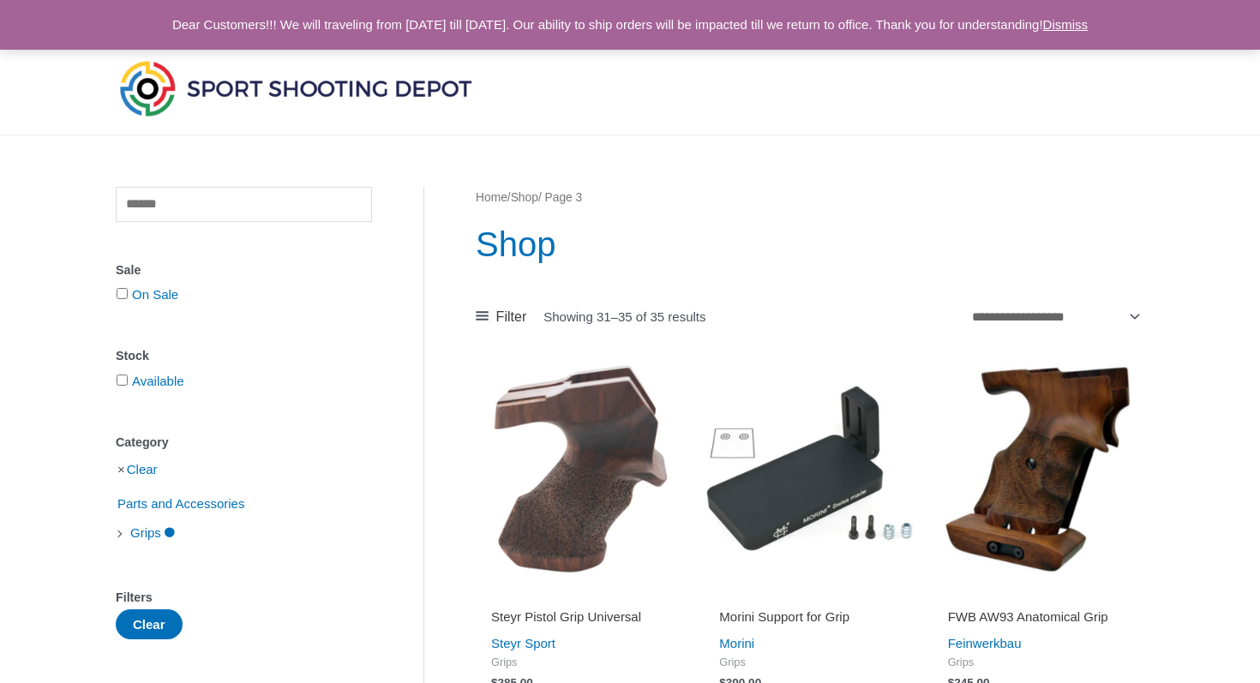
click at [120, 475] on li "Clear" at bounding box center [244, 469] width 256 height 30
click at [130, 475] on link "Clear" at bounding box center [142, 469] width 31 height 15
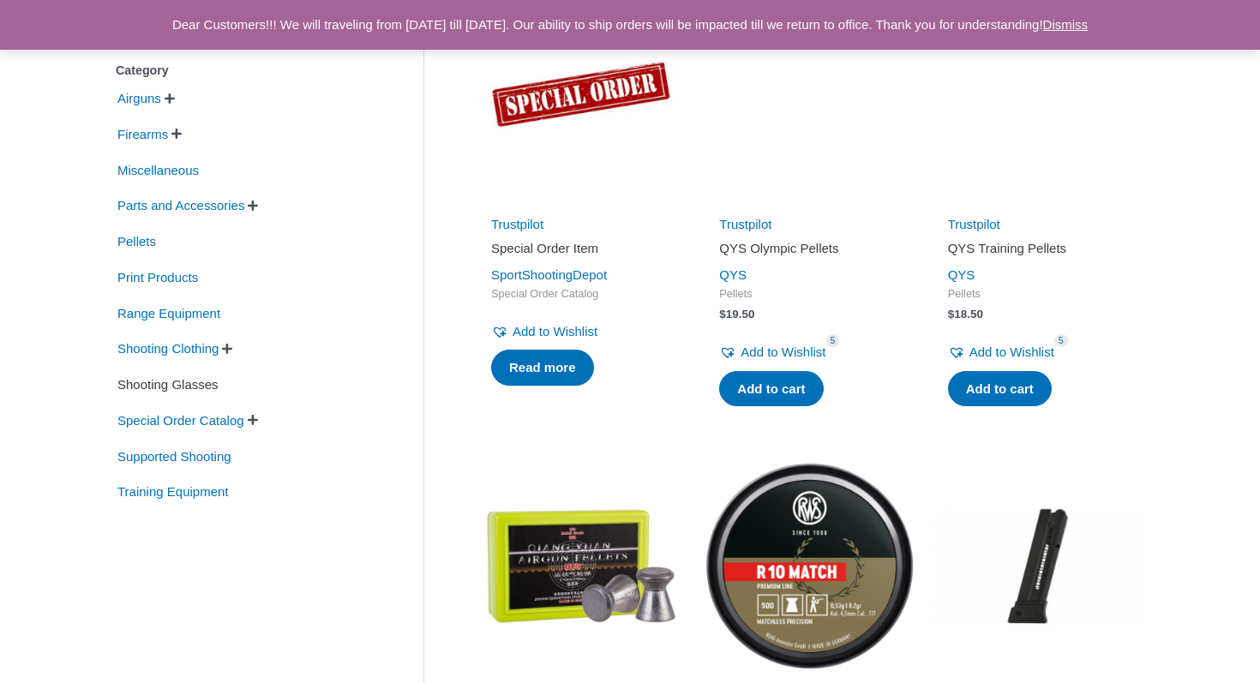
scroll to position [373, 0]
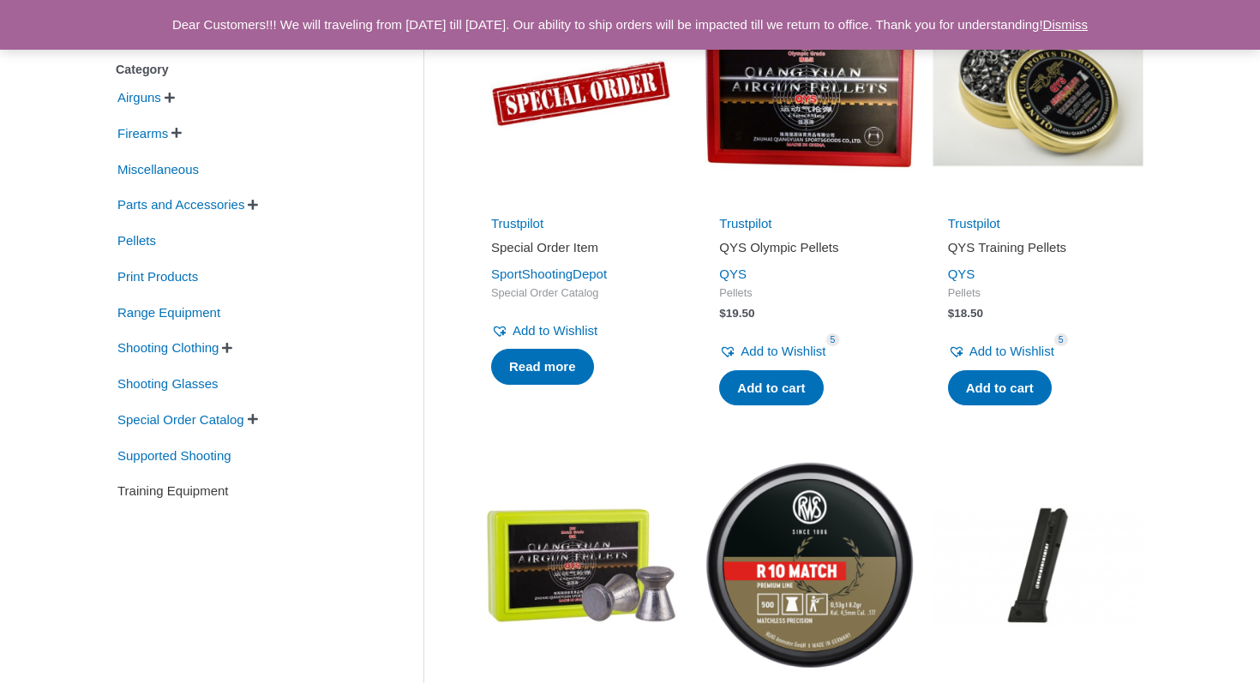
click at [202, 487] on span "Training Equipment" at bounding box center [173, 491] width 115 height 29
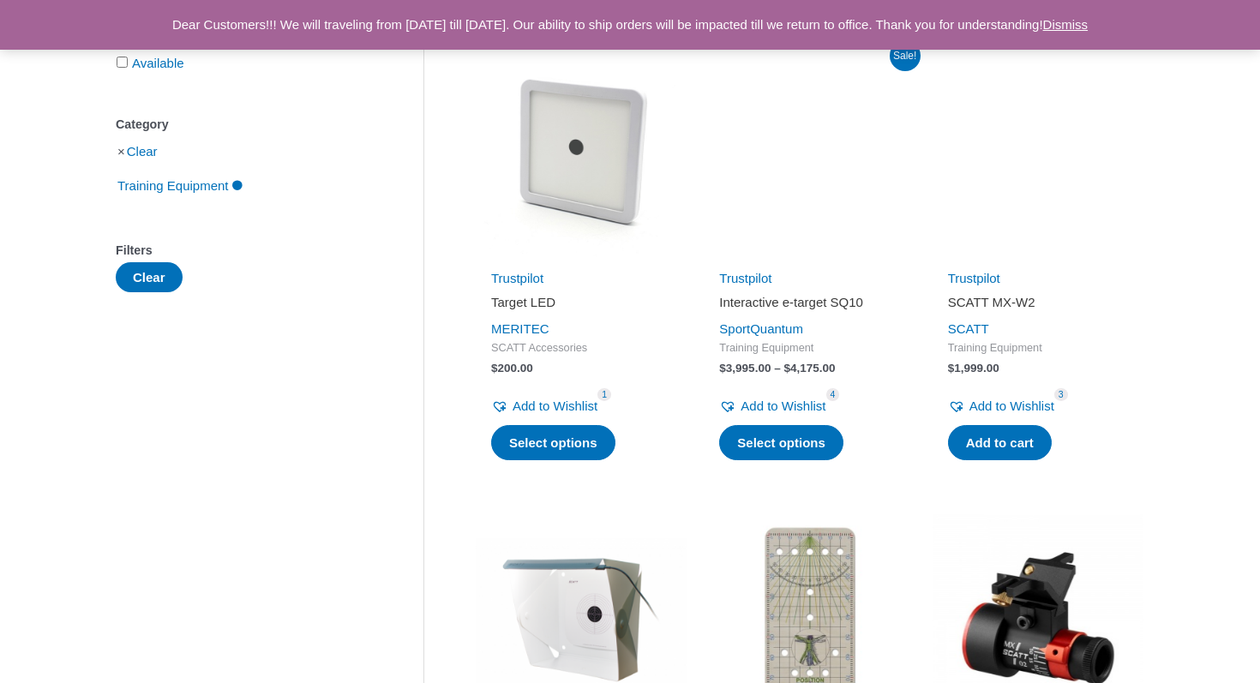
scroll to position [323, 0]
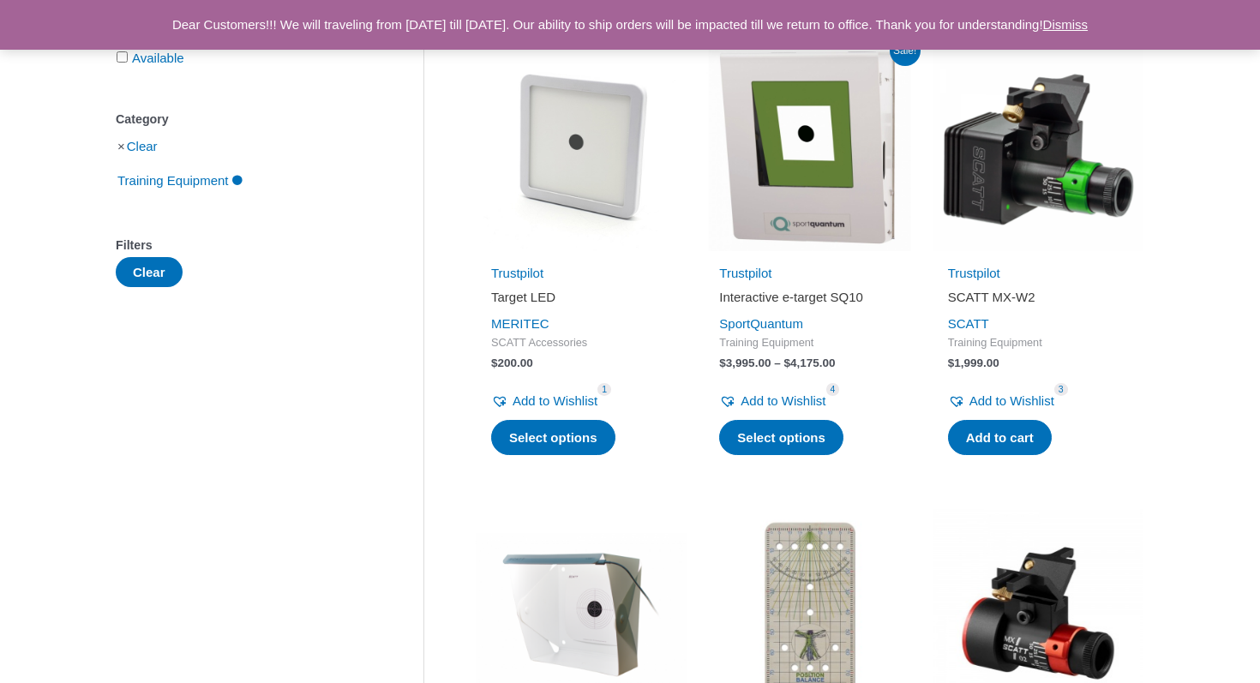
click at [147, 151] on link "Clear" at bounding box center [142, 146] width 31 height 15
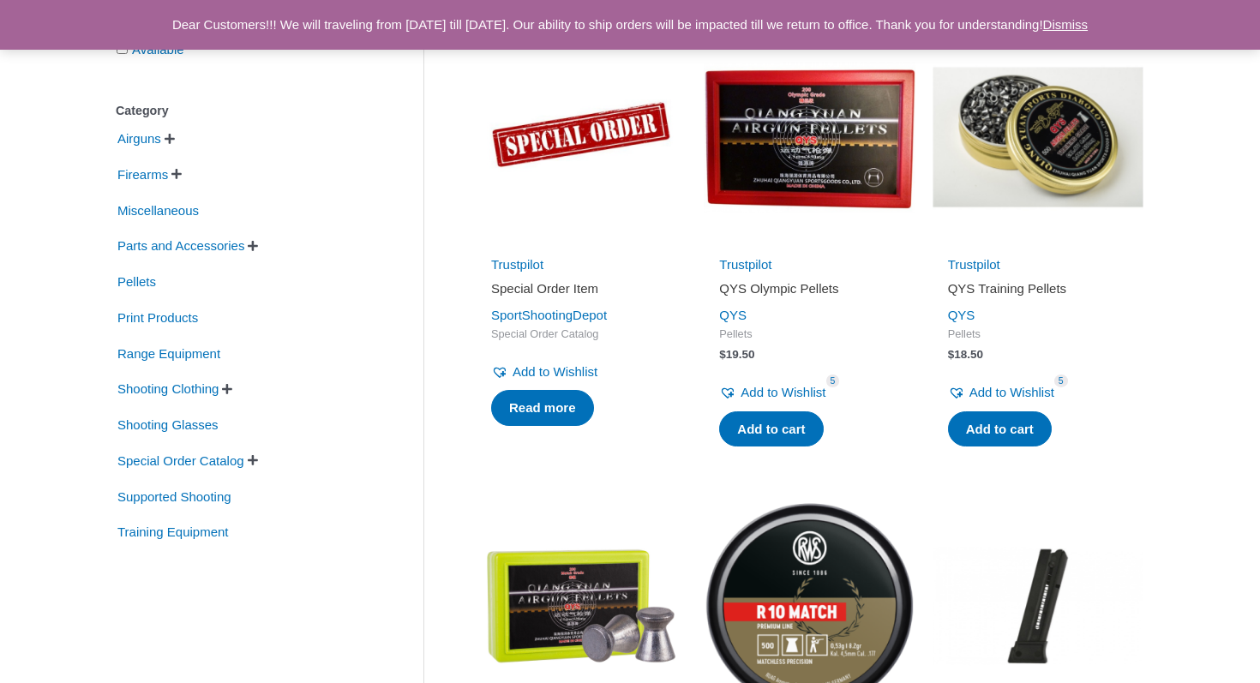
scroll to position [333, 0]
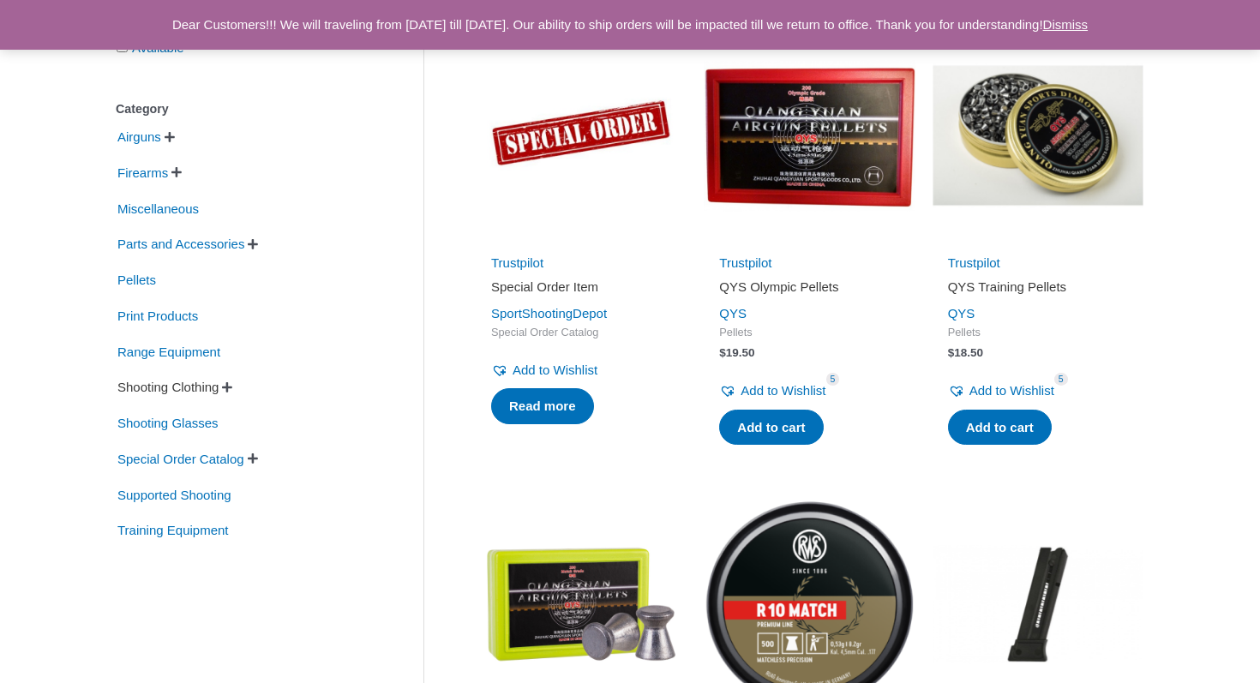
click at [216, 392] on span "Shooting Clothing" at bounding box center [168, 387] width 105 height 29
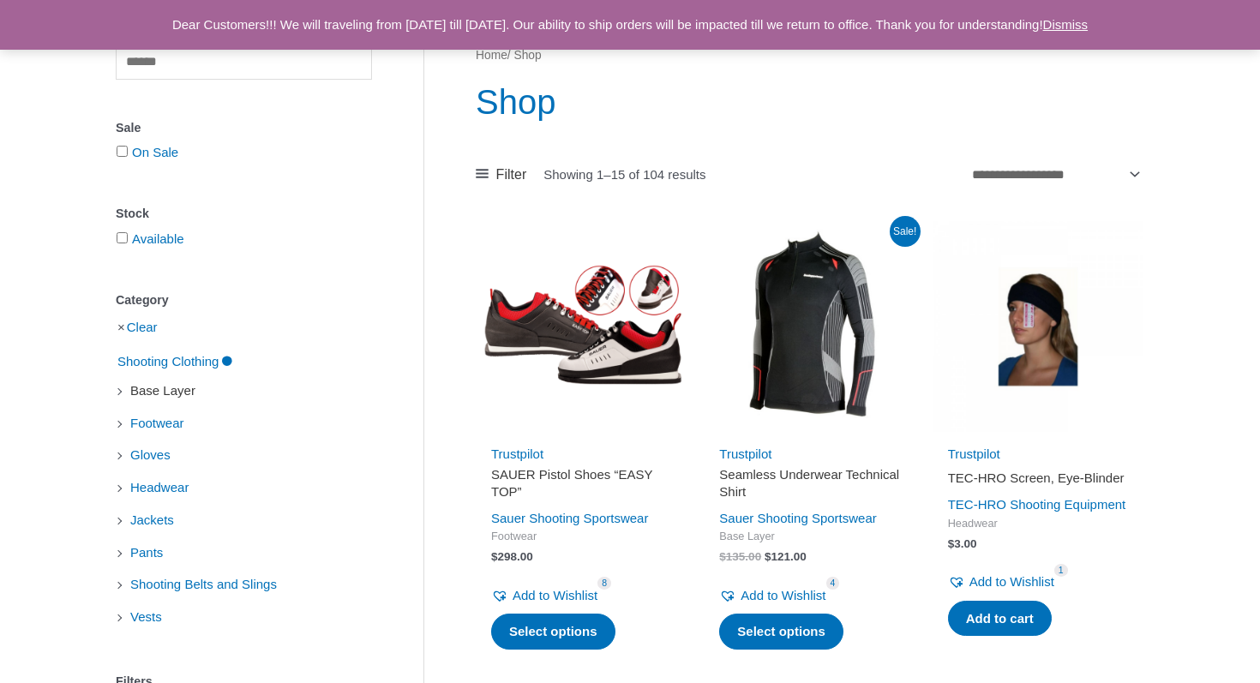
scroll to position [146, 0]
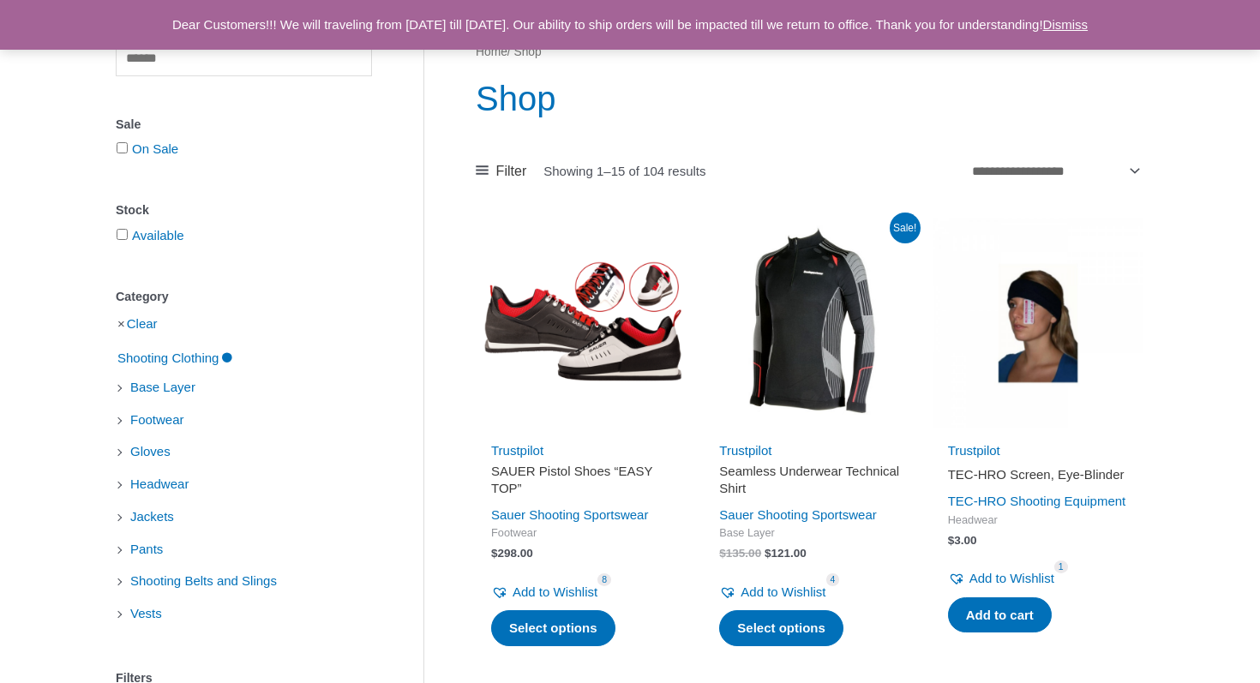
scroll to position [333, 0]
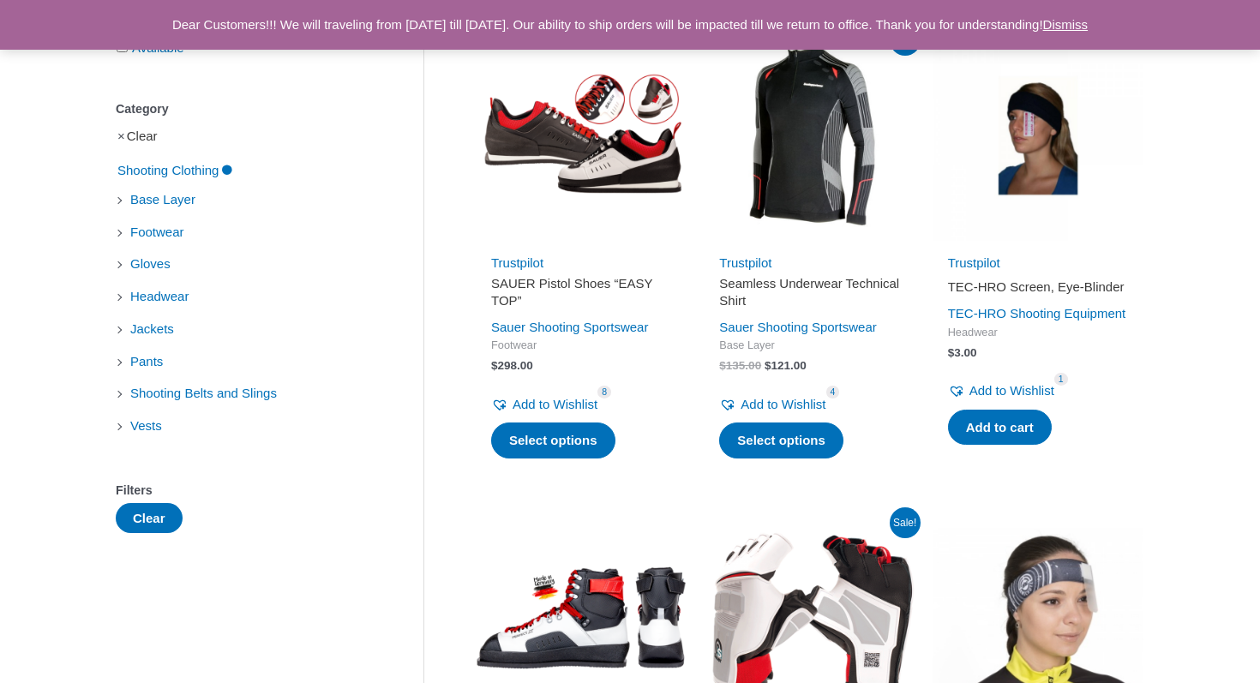
click at [147, 143] on link "Clear" at bounding box center [142, 136] width 31 height 15
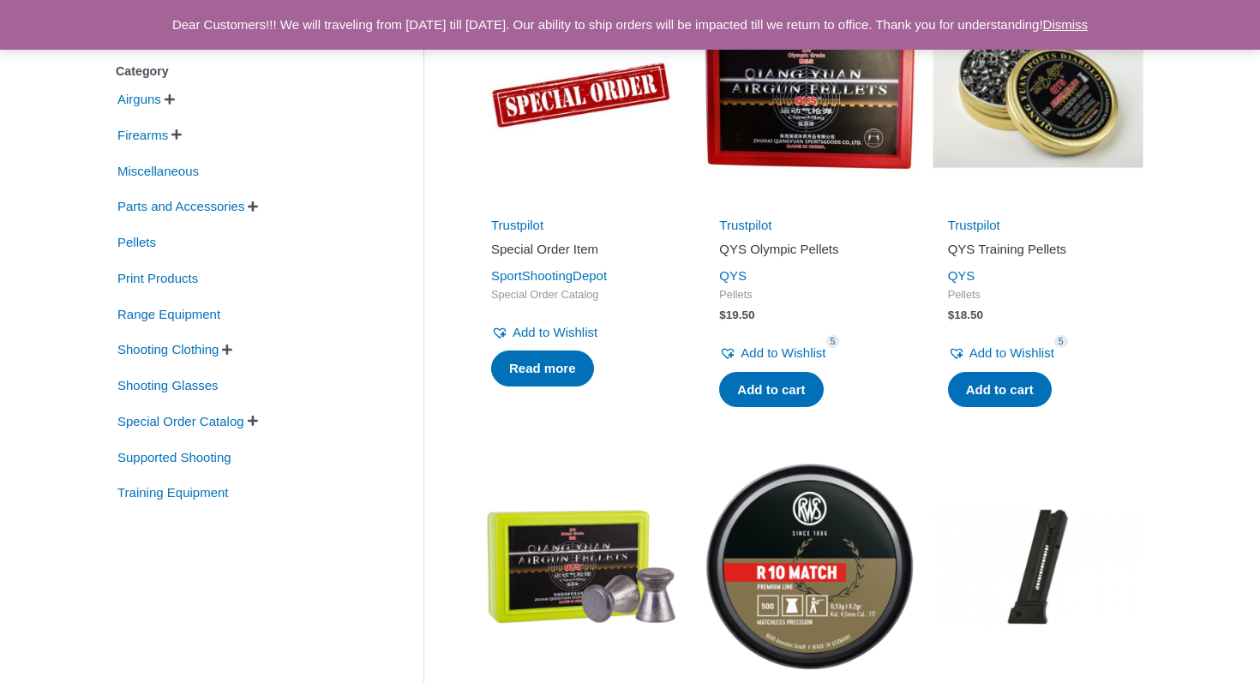
scroll to position [373, 0]
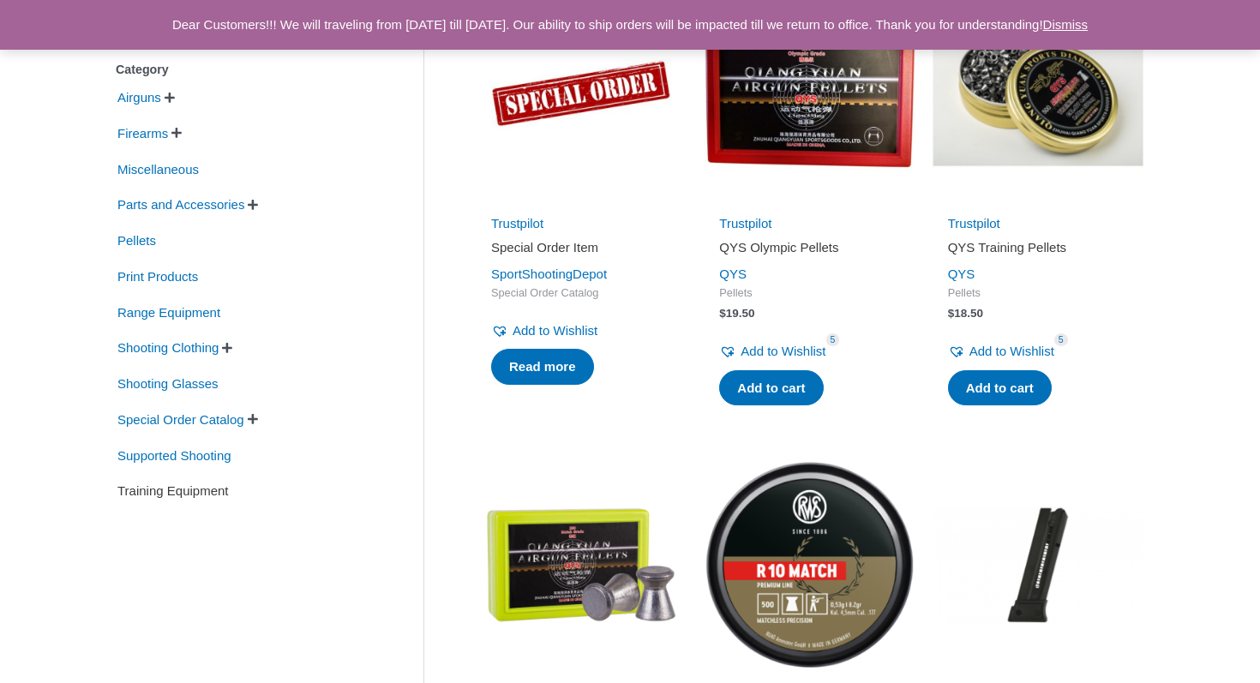
click at [193, 490] on span "Training Equipment" at bounding box center [173, 491] width 115 height 29
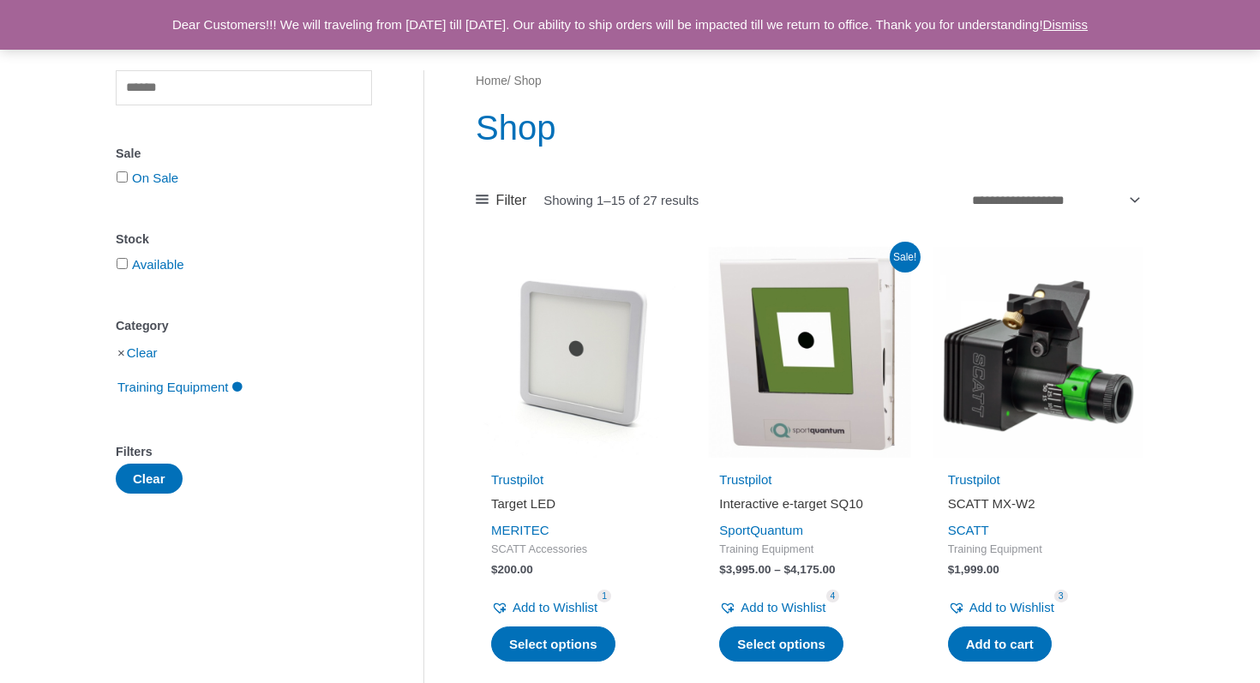
scroll to position [116, 0]
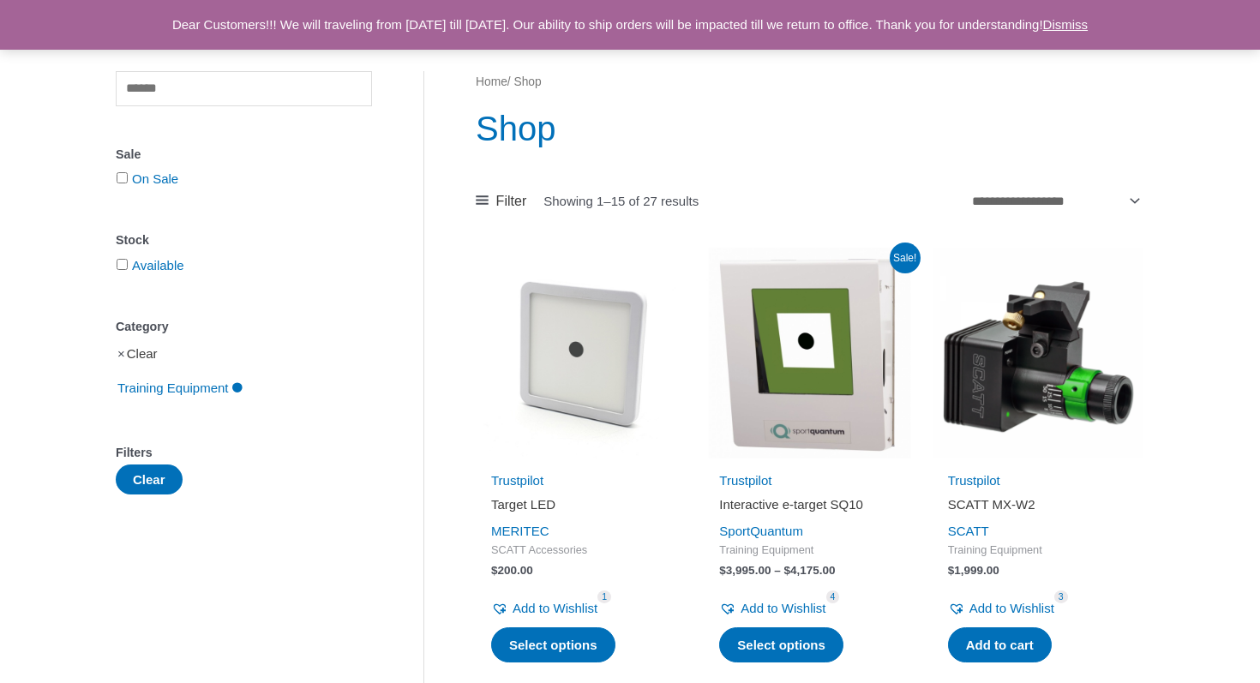
click at [153, 354] on link "Clear" at bounding box center [142, 353] width 31 height 15
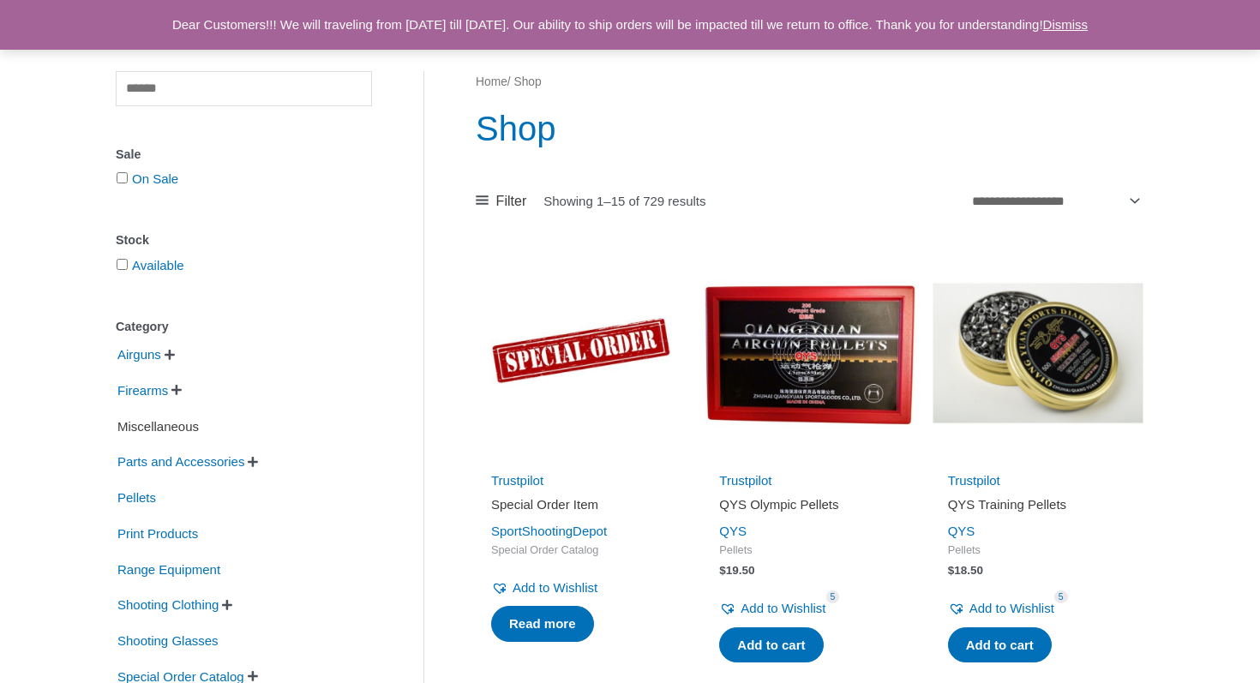
click at [183, 424] on span "Miscellaneous" at bounding box center [158, 426] width 85 height 29
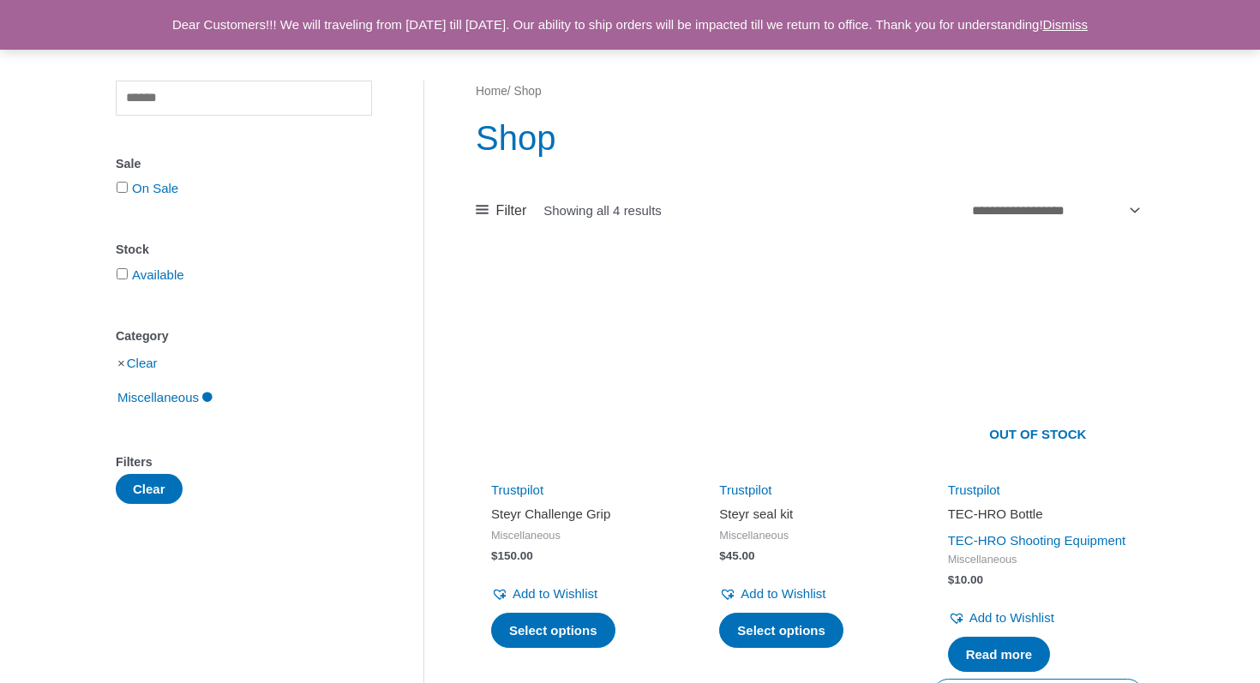
scroll to position [108, 0]
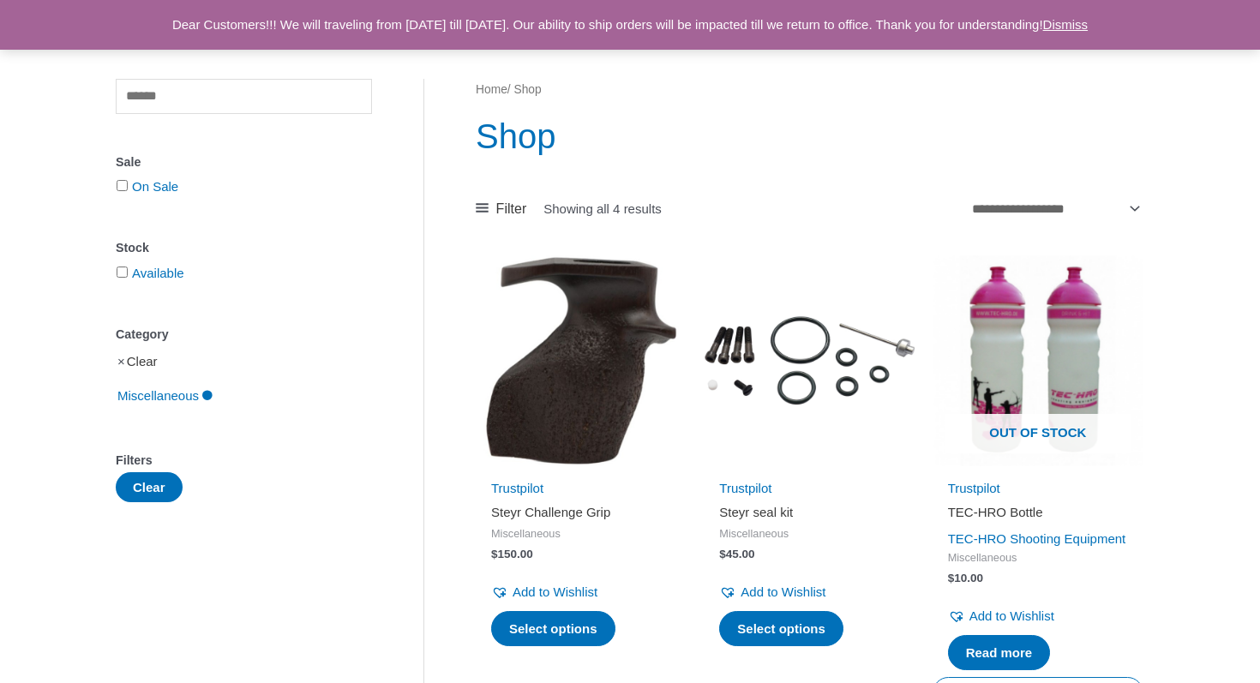
click at [153, 361] on link "Clear" at bounding box center [142, 361] width 31 height 15
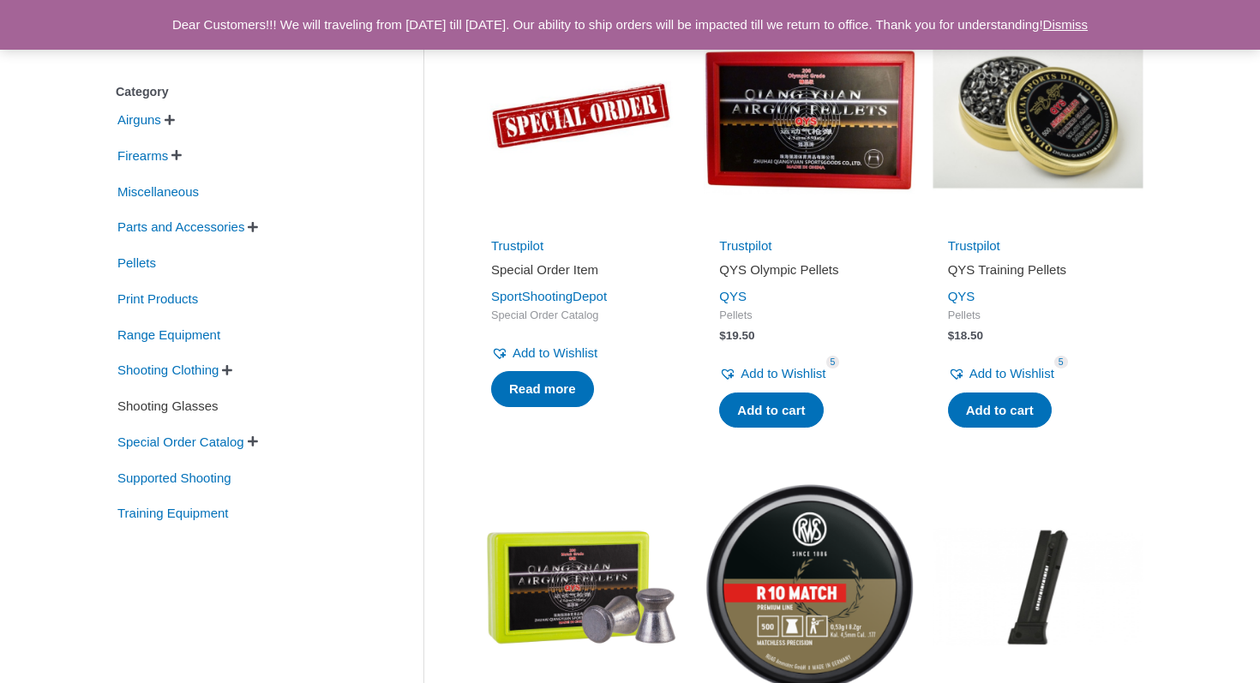
scroll to position [353, 0]
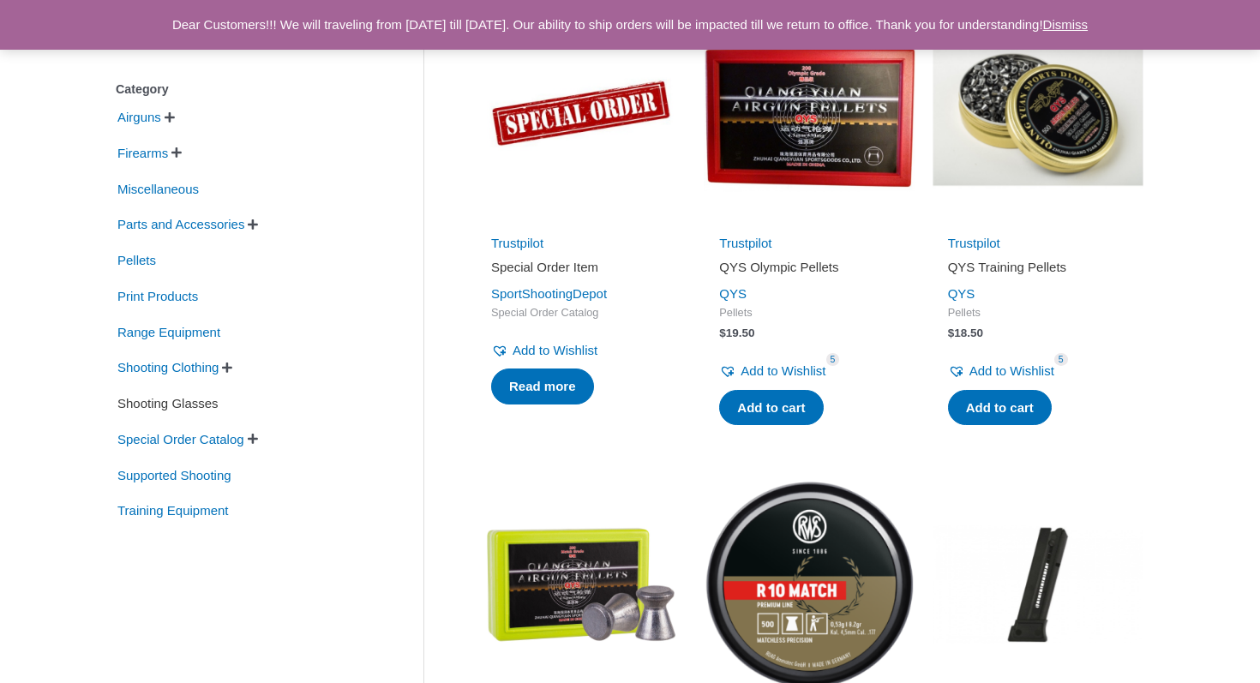
click at [203, 409] on span "Shooting Glasses" at bounding box center [168, 403] width 105 height 29
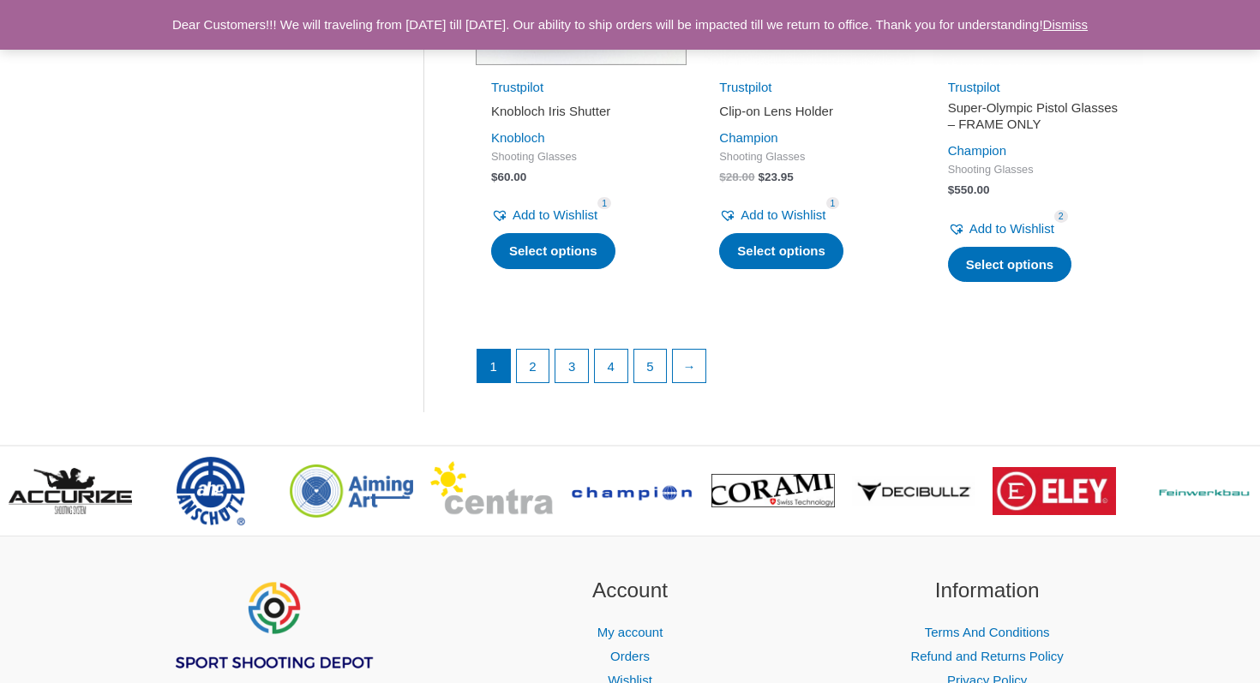
scroll to position [2435, 0]
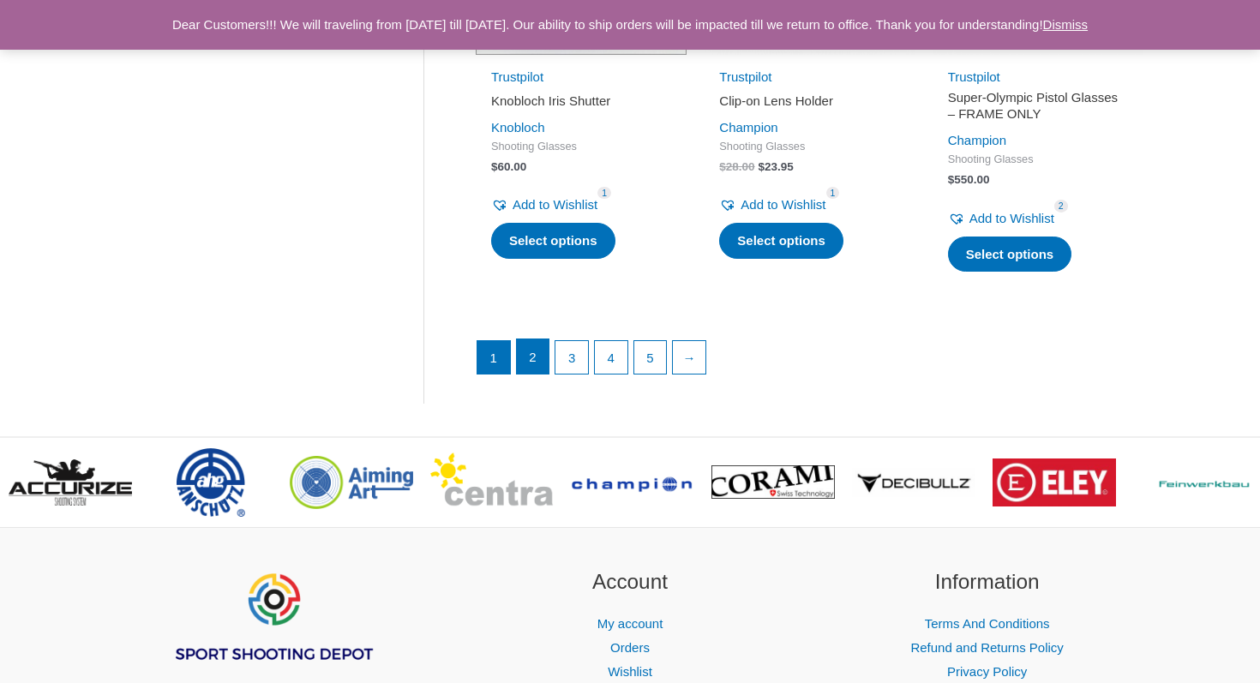
click at [541, 374] on link "2" at bounding box center [533, 356] width 33 height 34
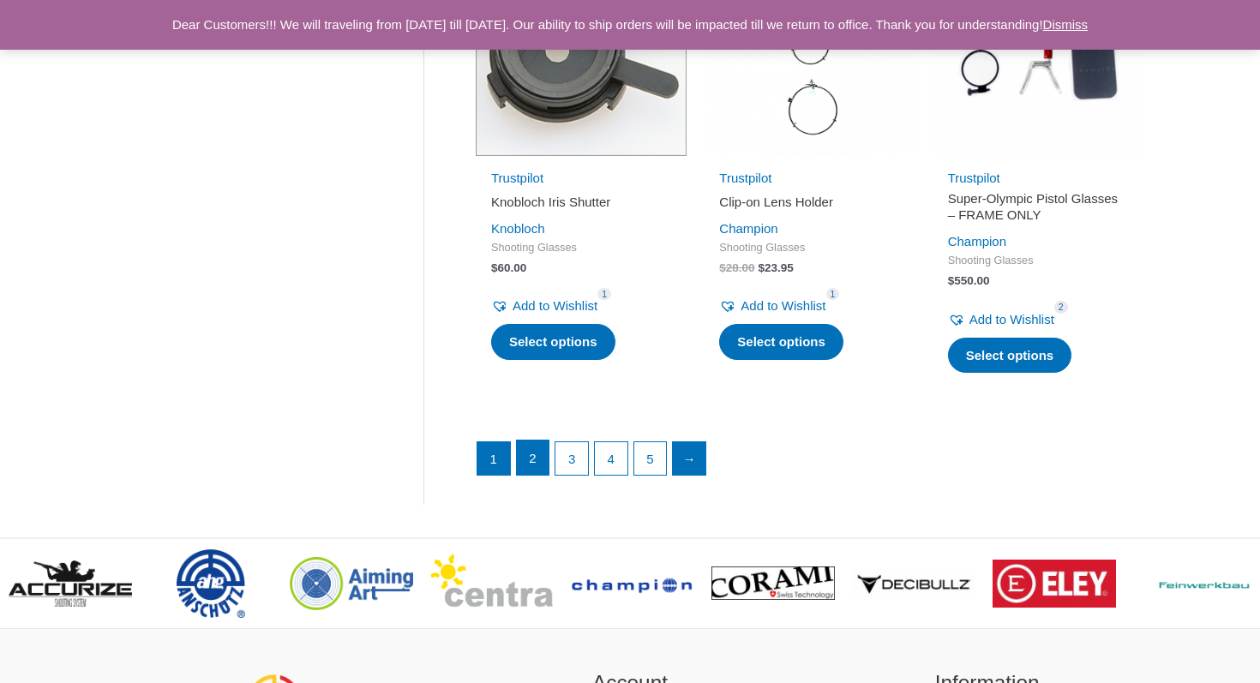
scroll to position [2188, 0]
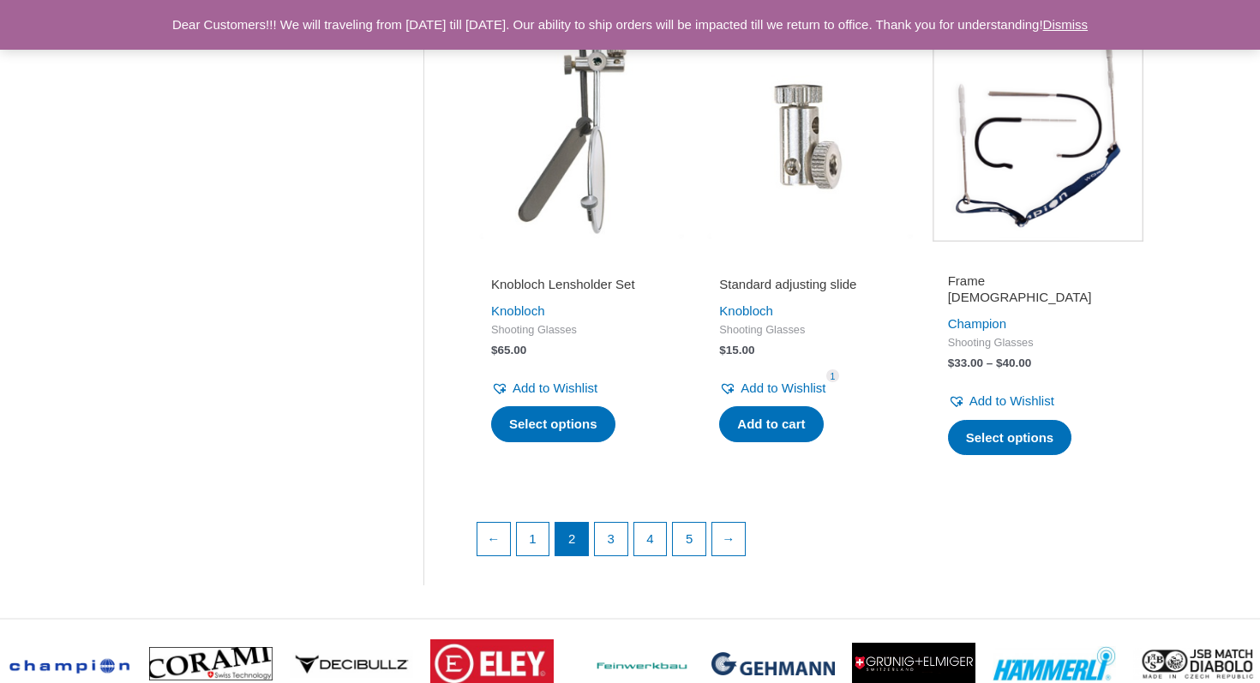
scroll to position [2275, 0]
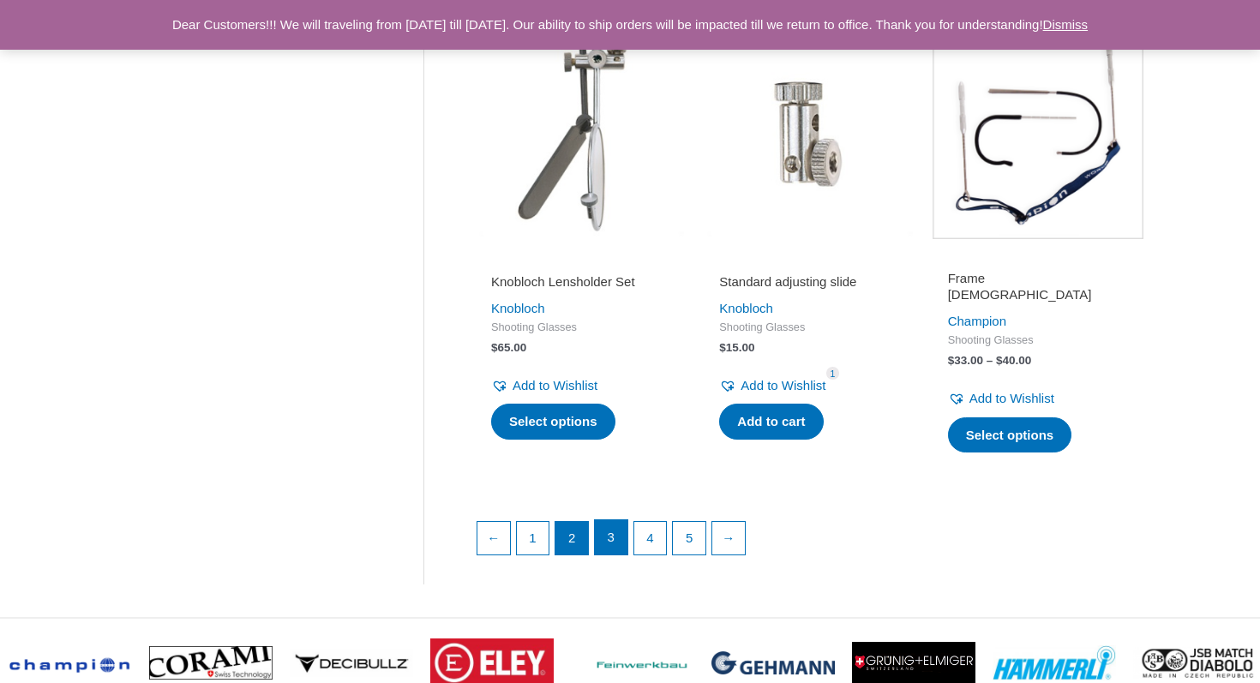
click at [613, 542] on link "3" at bounding box center [611, 537] width 33 height 34
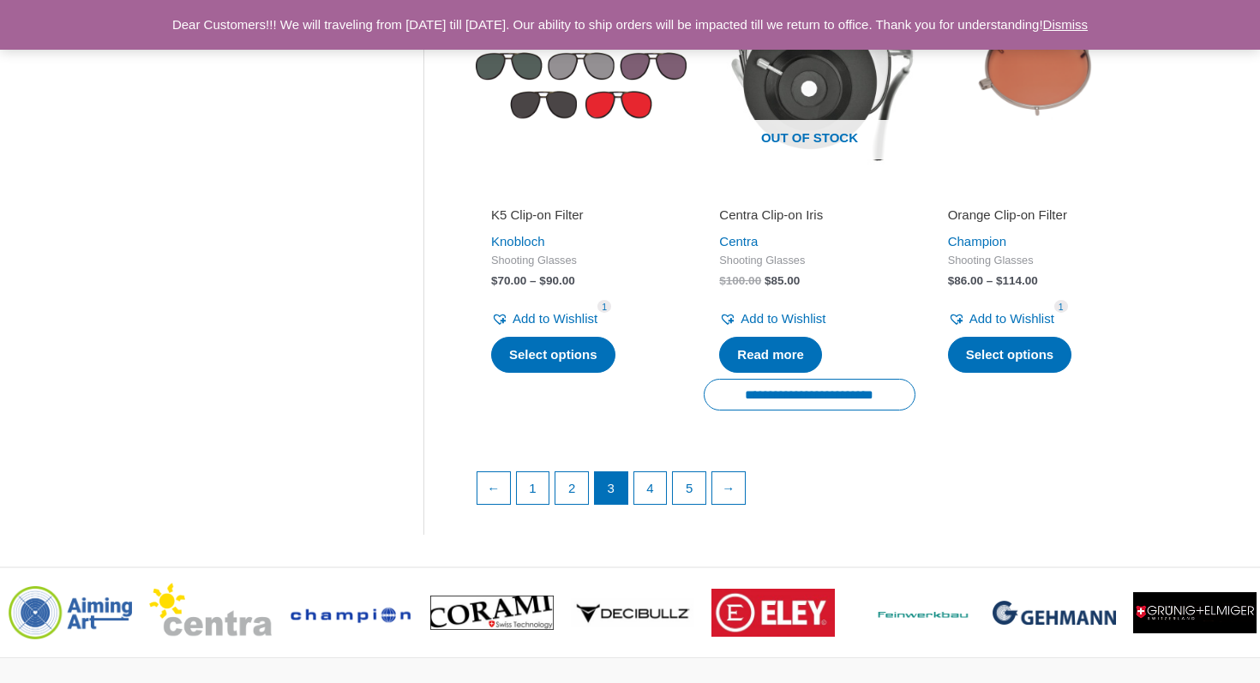
scroll to position [2342, 0]
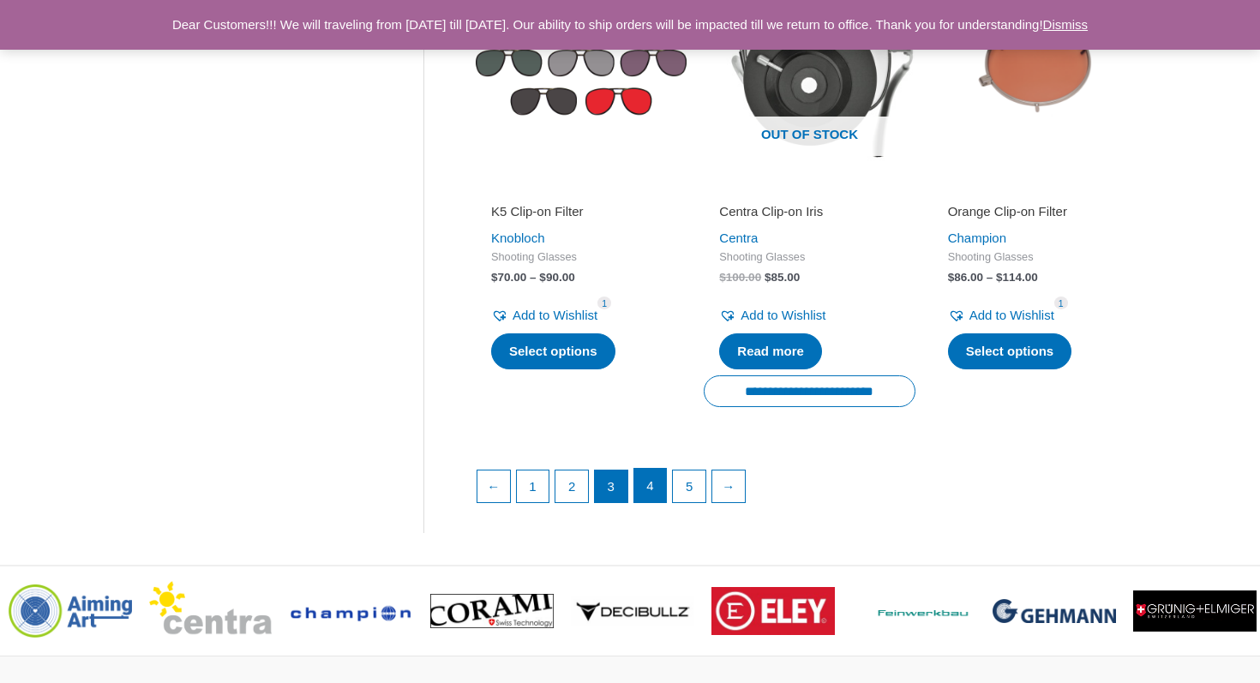
click at [657, 498] on link "4" at bounding box center [650, 486] width 33 height 34
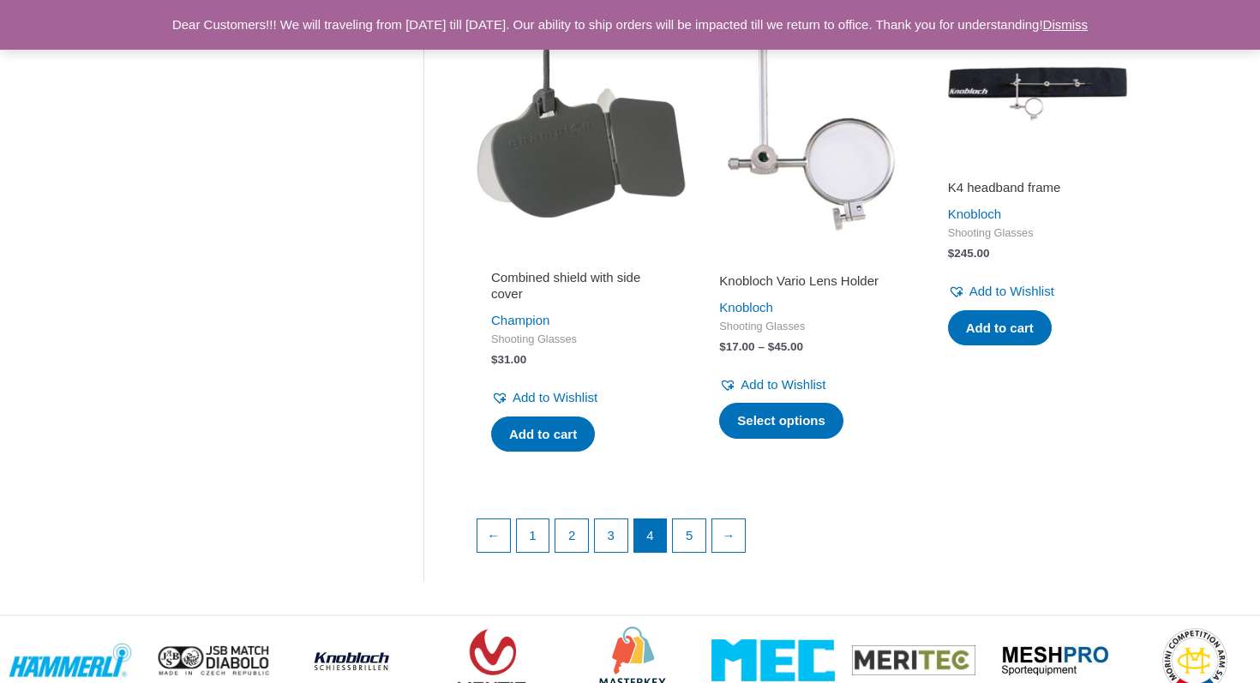
scroll to position [2283, 0]
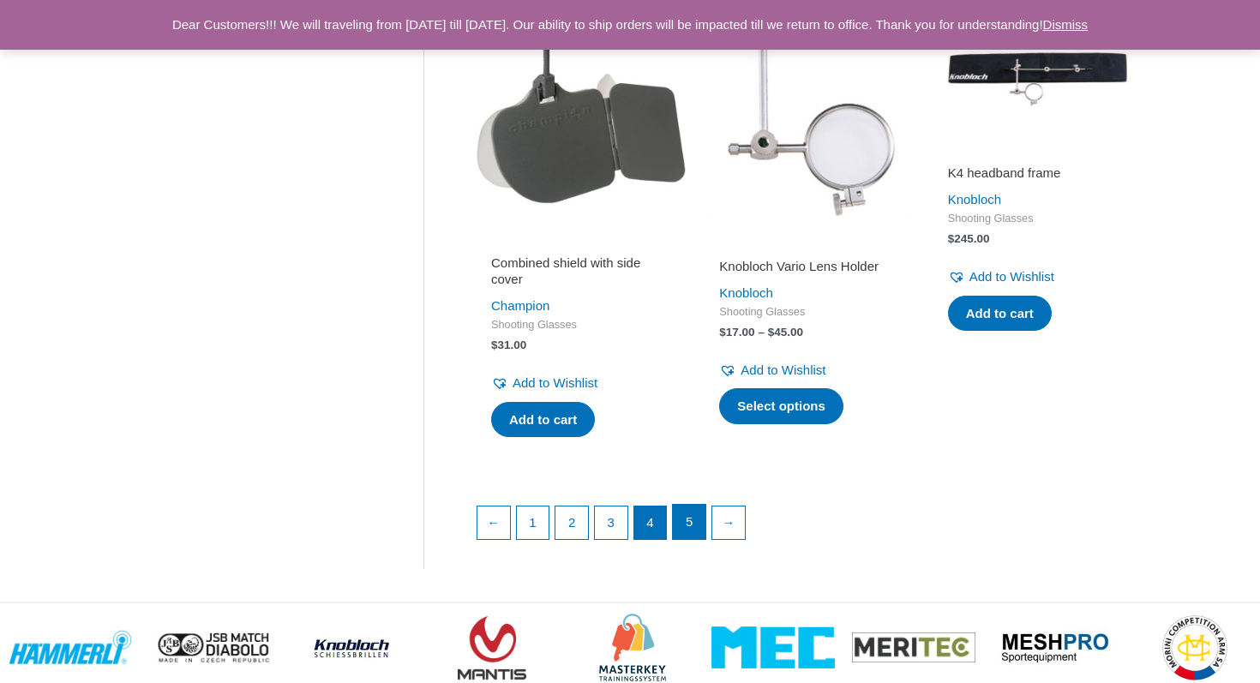
click at [692, 519] on link "5" at bounding box center [689, 522] width 33 height 34
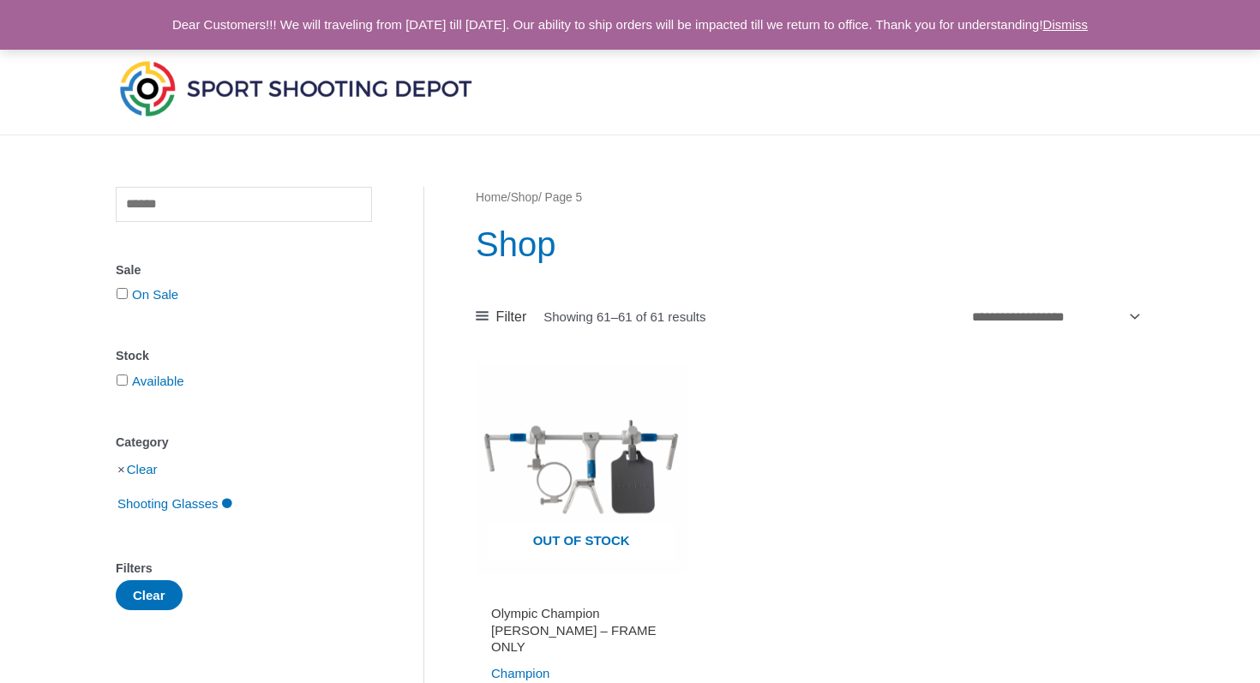
scroll to position [6, 0]
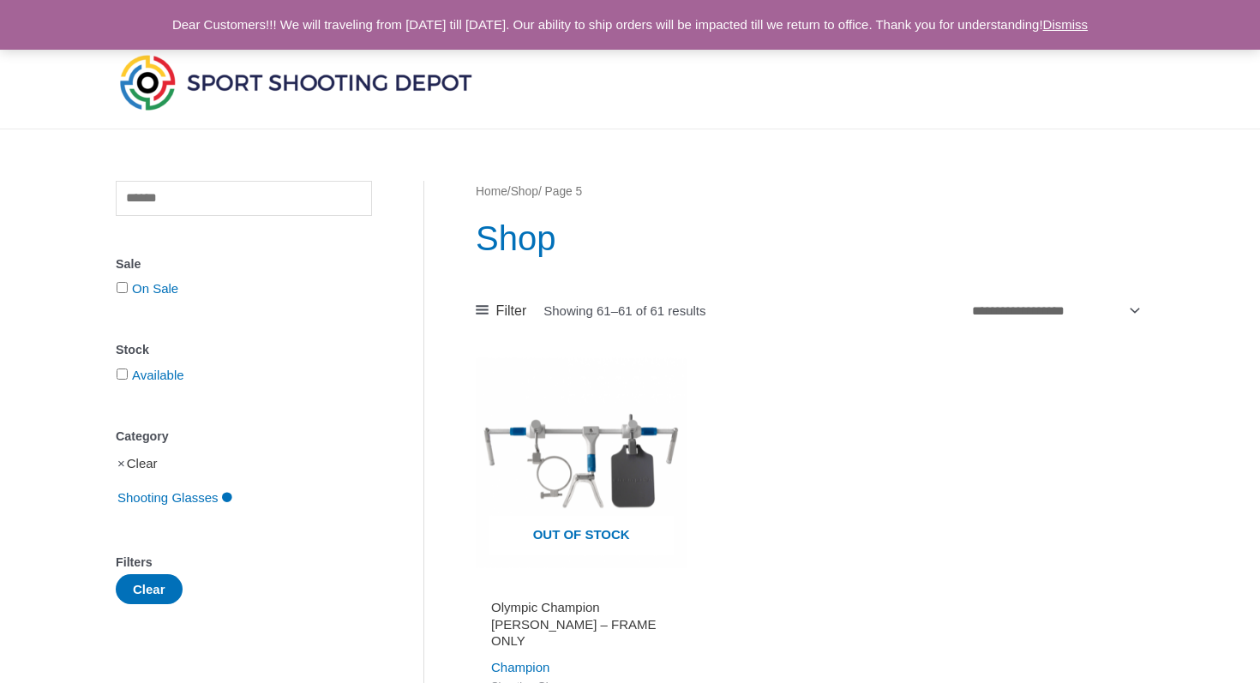
click at [151, 459] on link "Clear" at bounding box center [142, 463] width 31 height 15
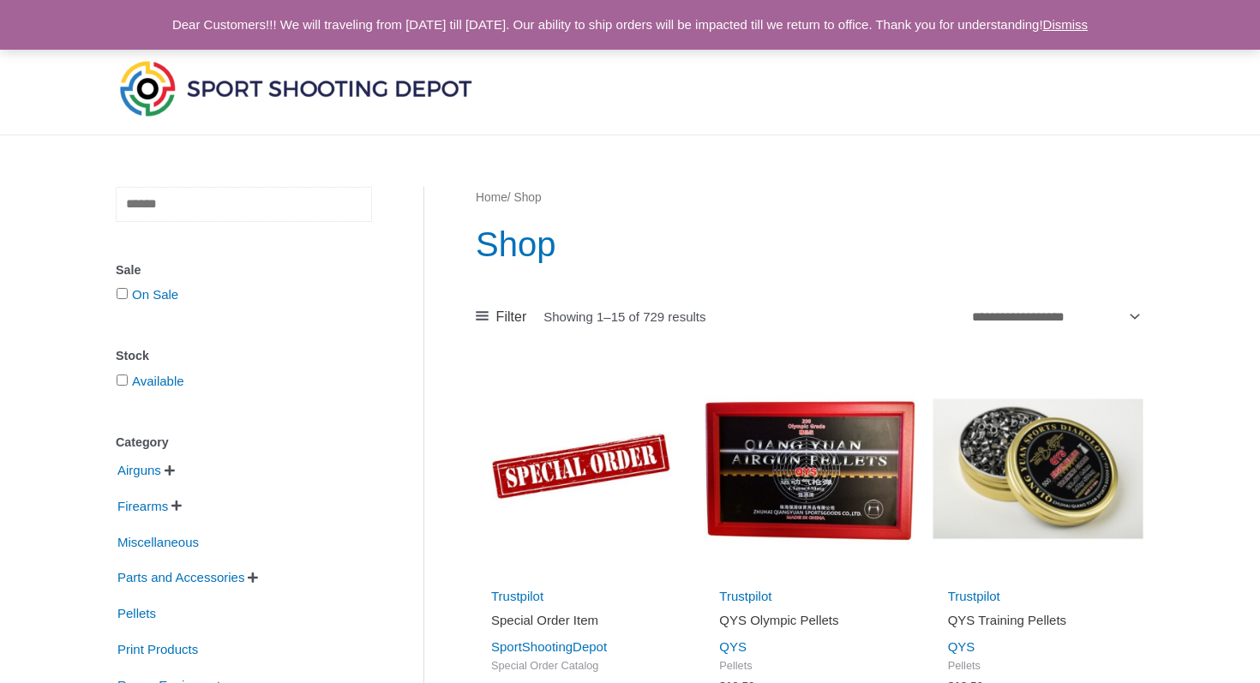
click at [356, 207] on input "text" at bounding box center [244, 204] width 256 height 35
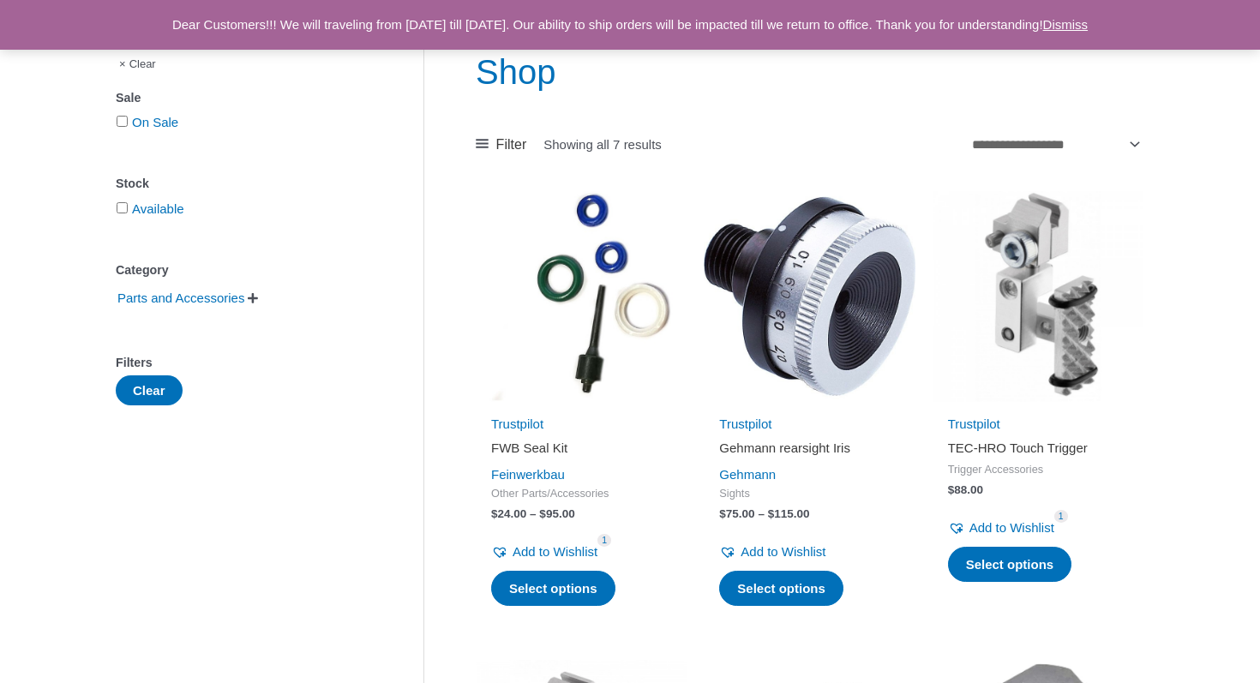
scroll to position [171, 0]
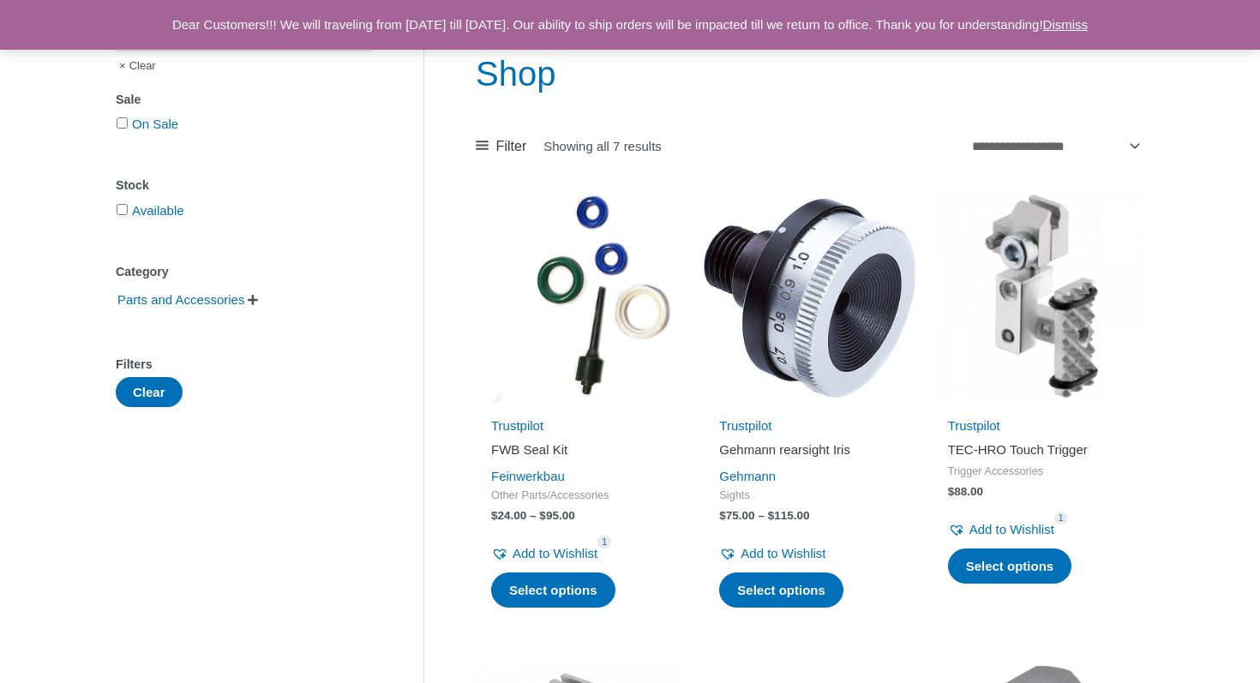
click at [577, 285] on img at bounding box center [581, 298] width 211 height 211
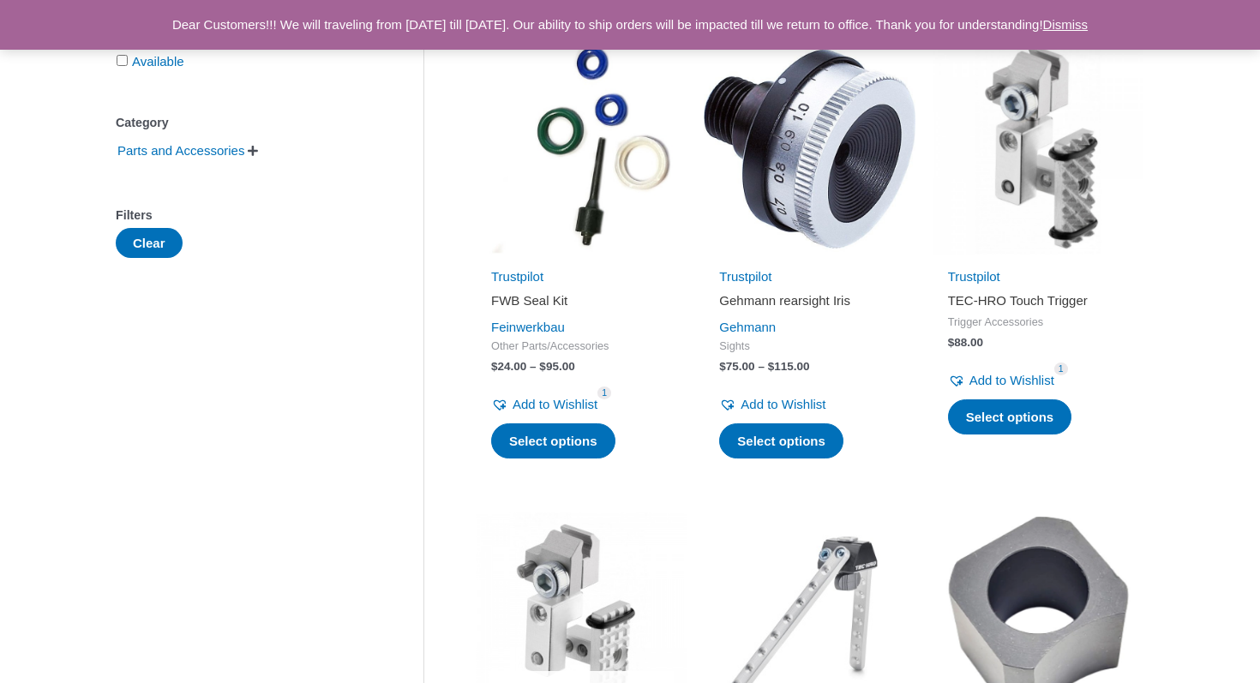
scroll to position [0, 0]
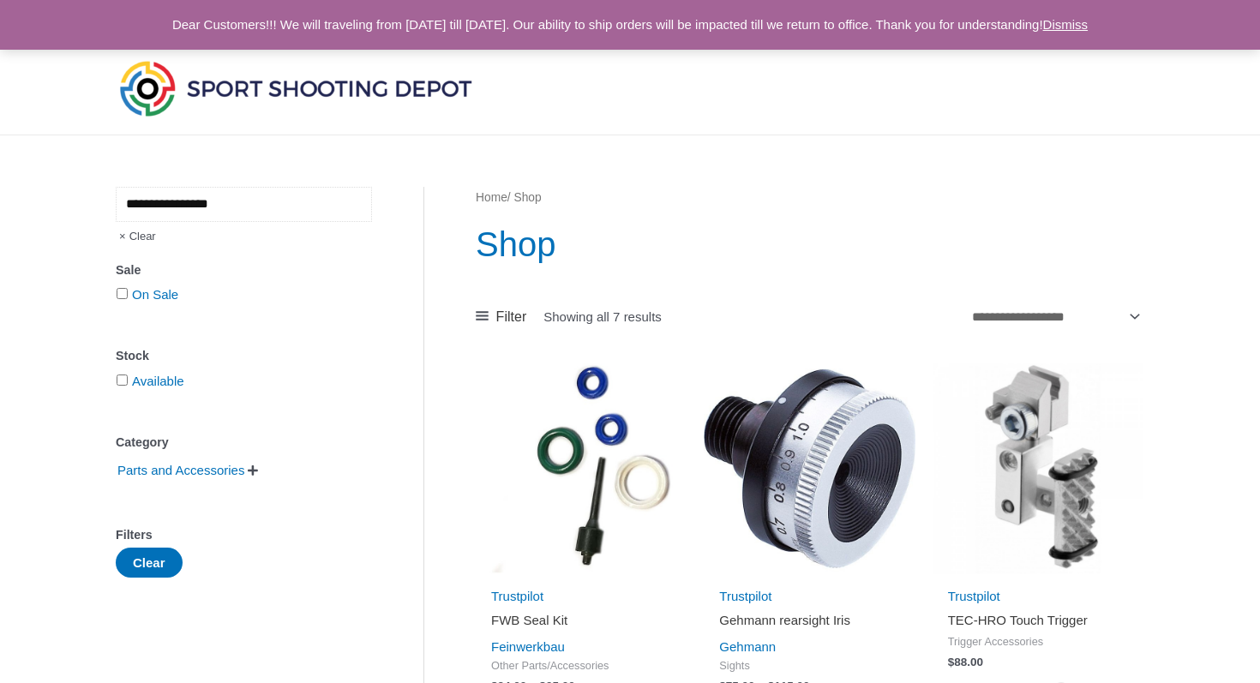
click at [262, 206] on input "**********" at bounding box center [244, 204] width 256 height 35
type input "**********"
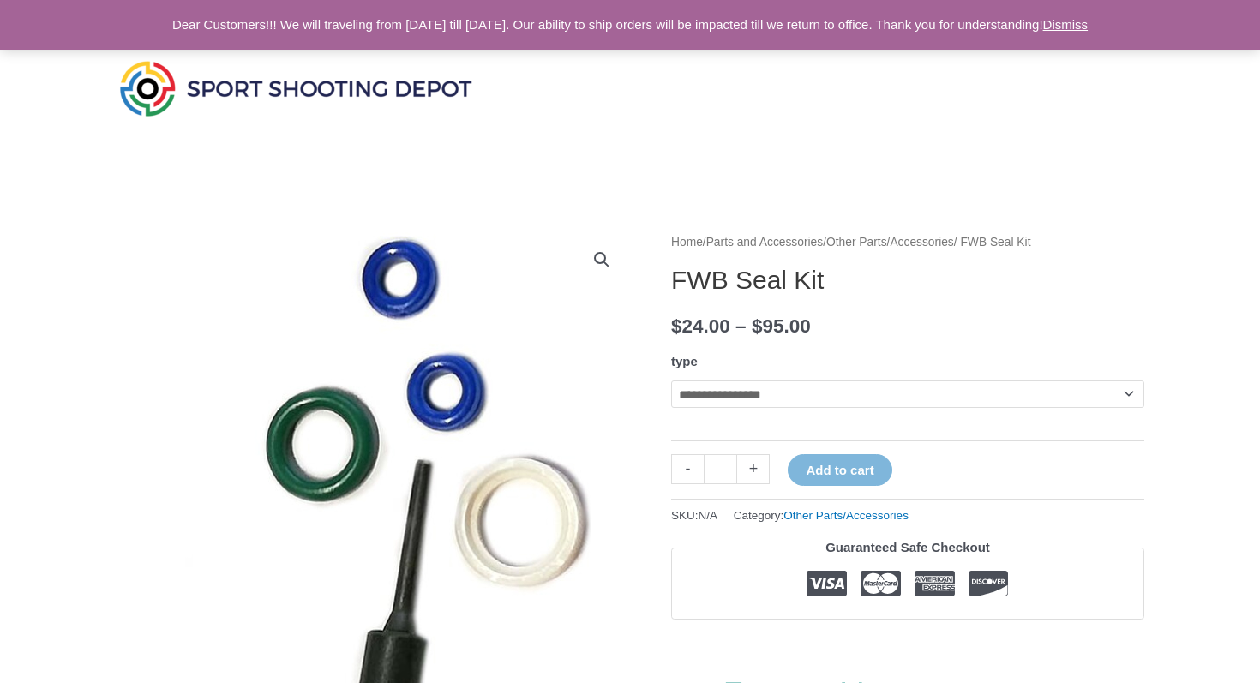
click at [728, 389] on select "**********" at bounding box center [907, 394] width 473 height 27
select select "**********"
click at [671, 381] on select "**********" at bounding box center [907, 394] width 473 height 27
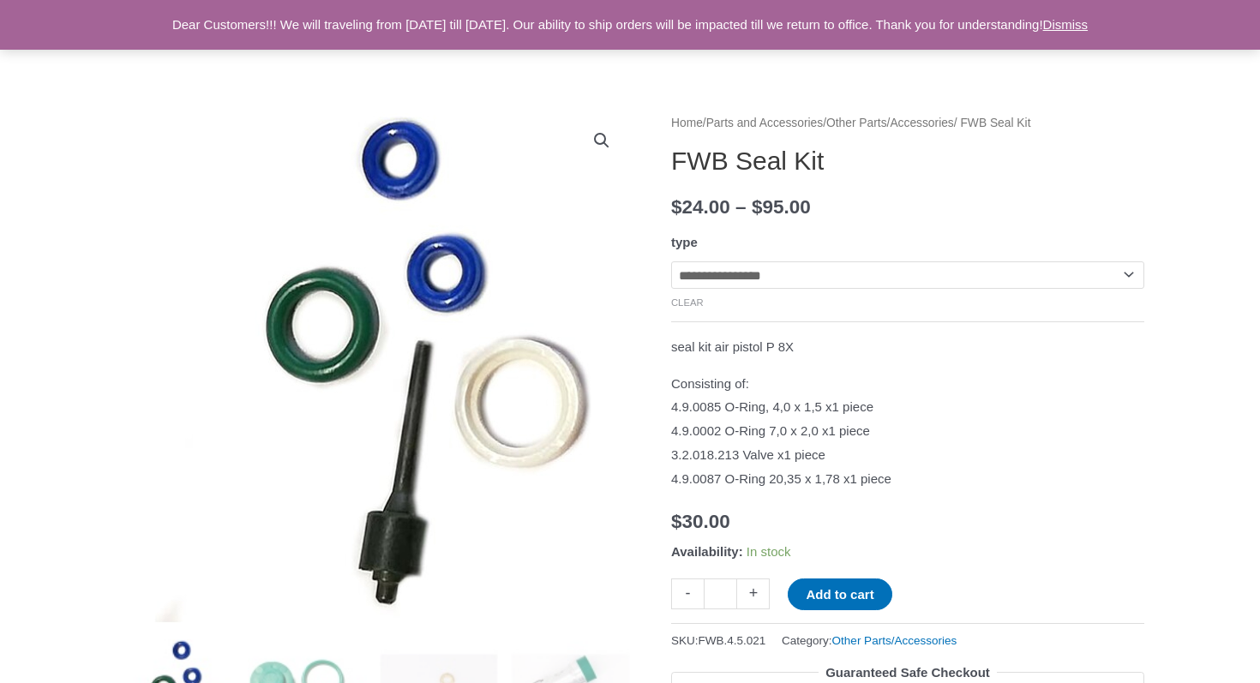
scroll to position [93, 0]
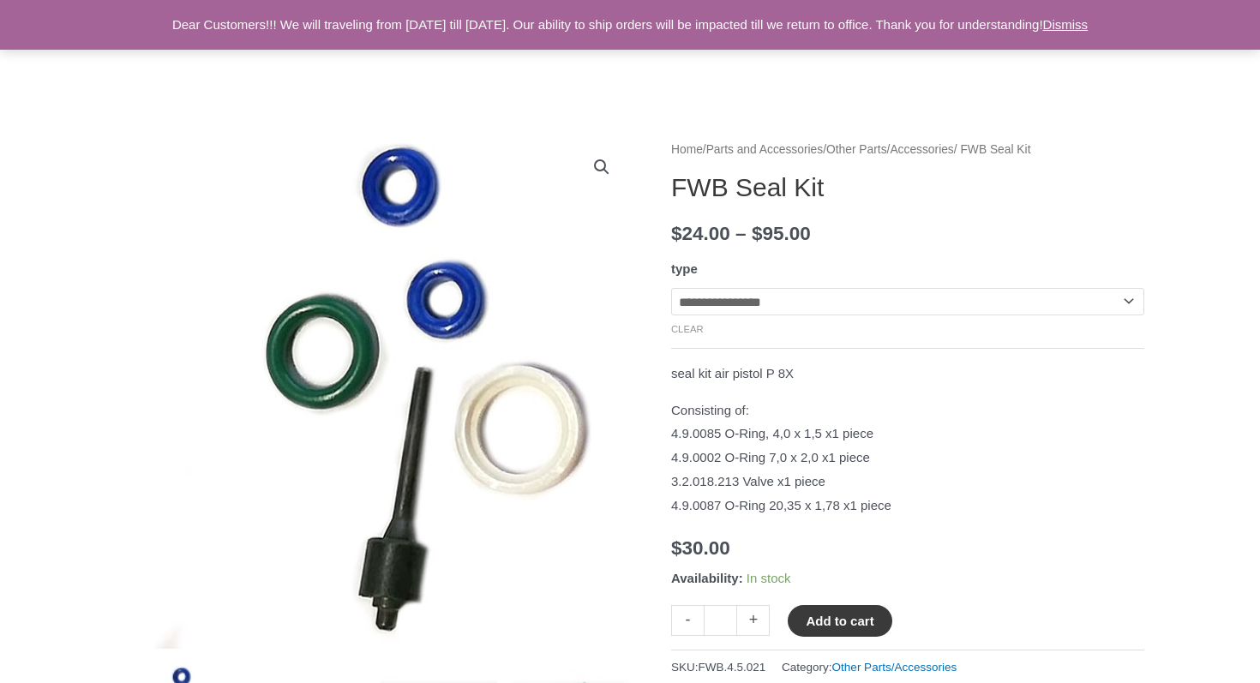
click at [821, 617] on button "Add to cart" at bounding box center [840, 621] width 104 height 32
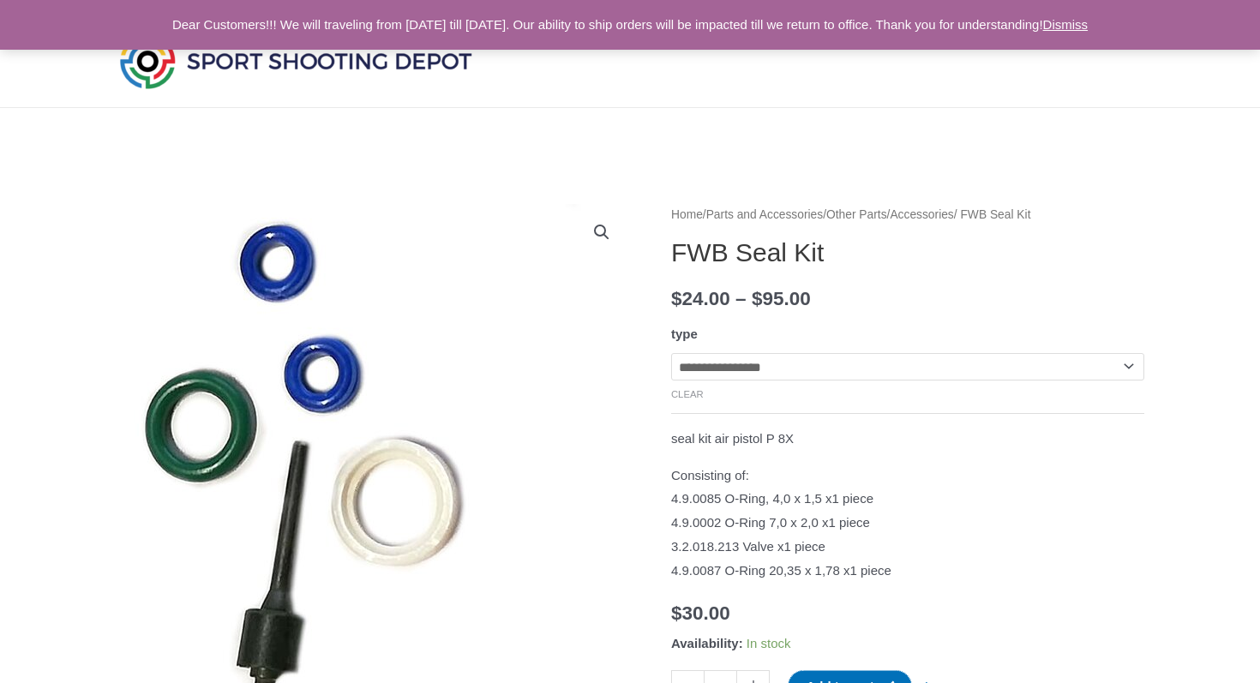
scroll to position [0, 0]
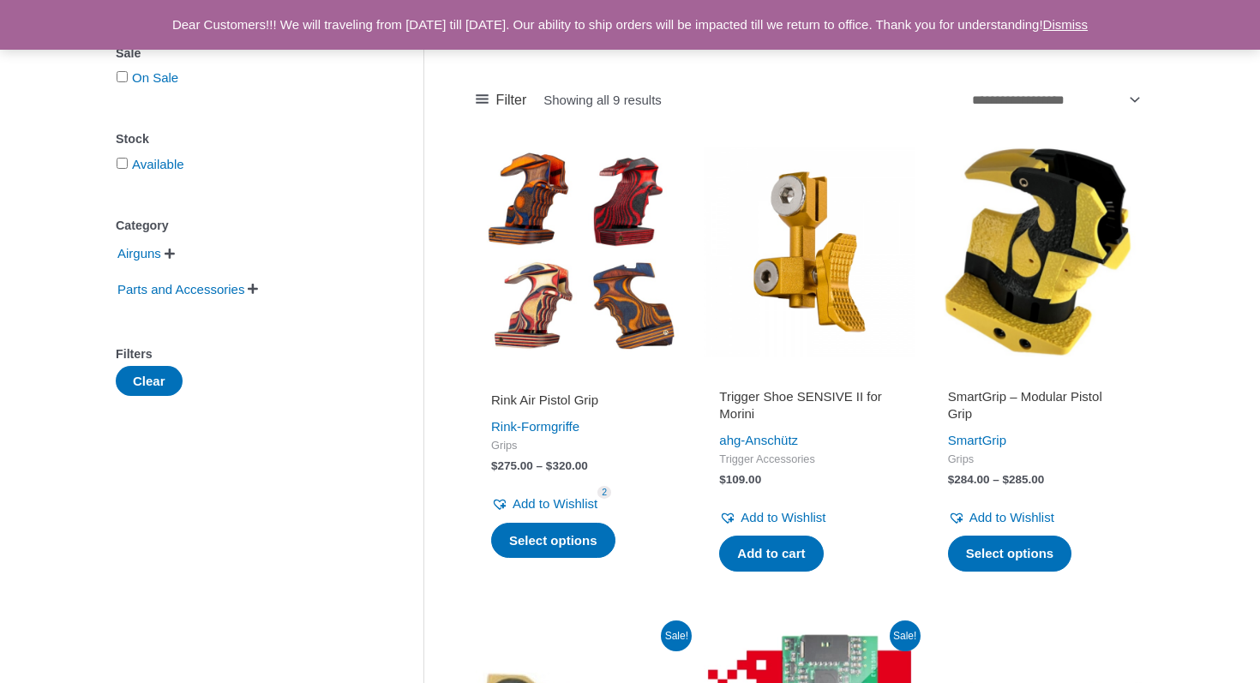
scroll to position [218, 0]
